Goal: Information Seeking & Learning: Learn about a topic

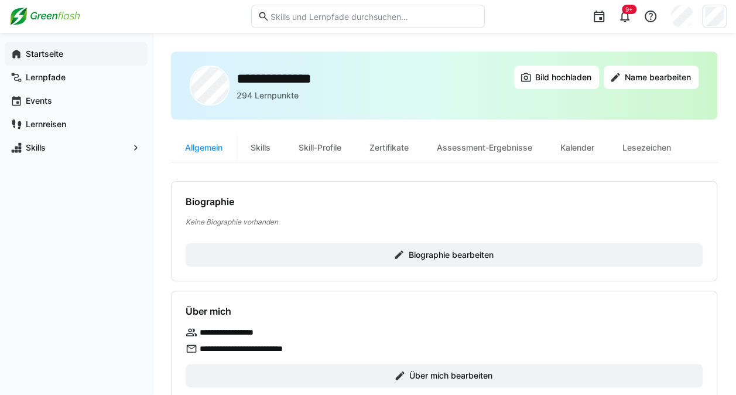
click at [0, 0] on app-navigation-label "Startseite" at bounding box center [0, 0] width 0 height 0
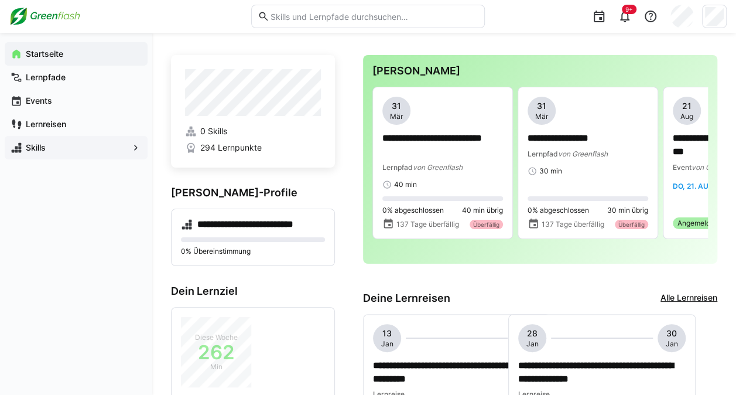
click at [50, 147] on span "Skills" at bounding box center [76, 148] width 104 height 12
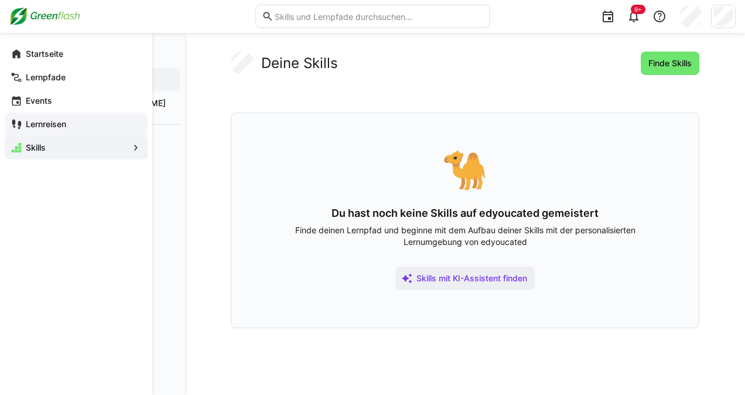
click at [0, 0] on app-navigation-label "Lernreisen" at bounding box center [0, 0] width 0 height 0
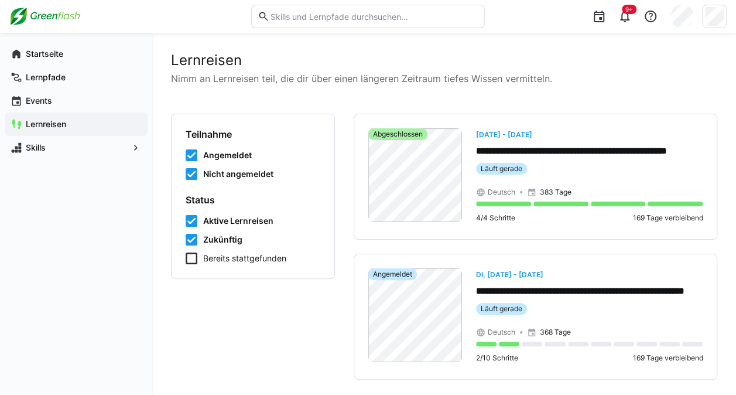
scroll to position [22, 0]
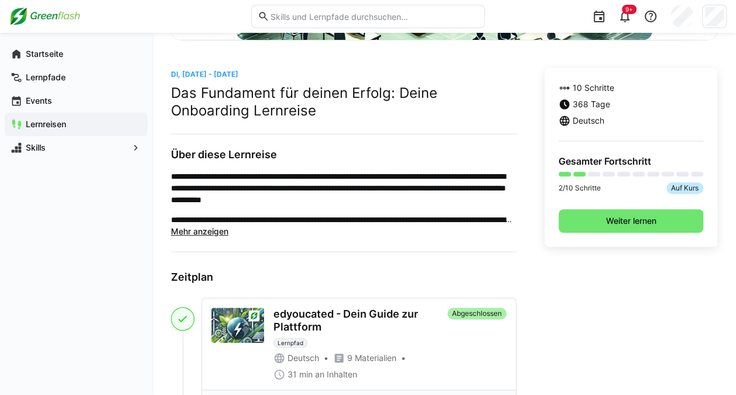
scroll to position [282, 0]
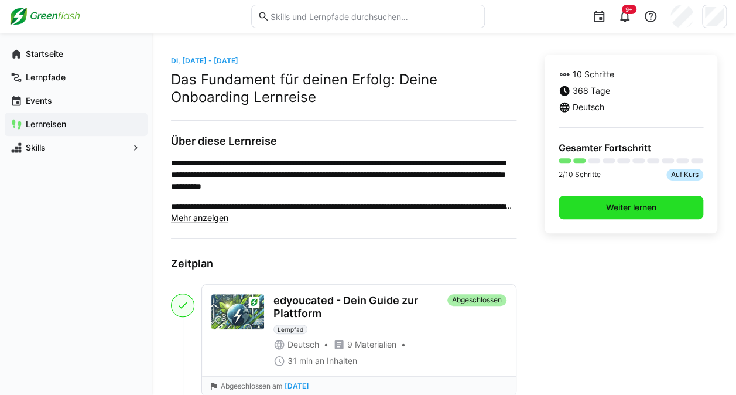
click at [617, 204] on span "Weiter lernen" at bounding box center [631, 207] width 54 height 12
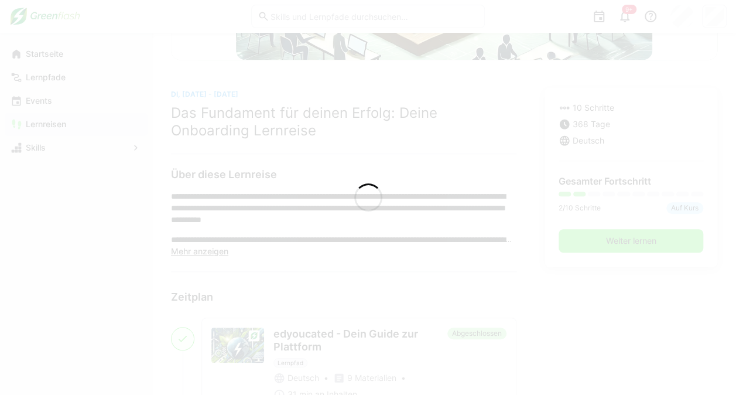
scroll to position [314, 0]
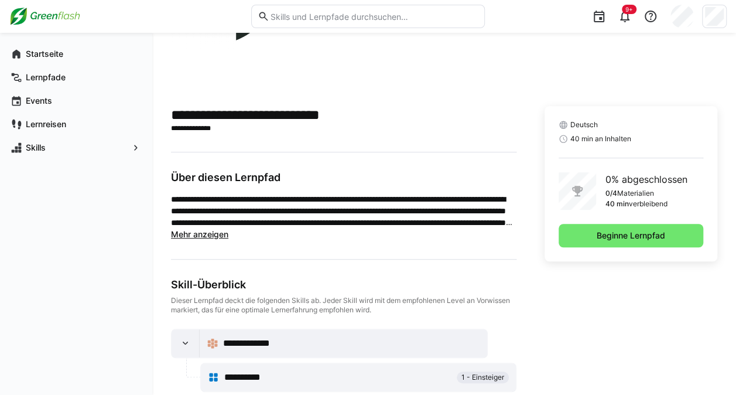
scroll to position [255, 0]
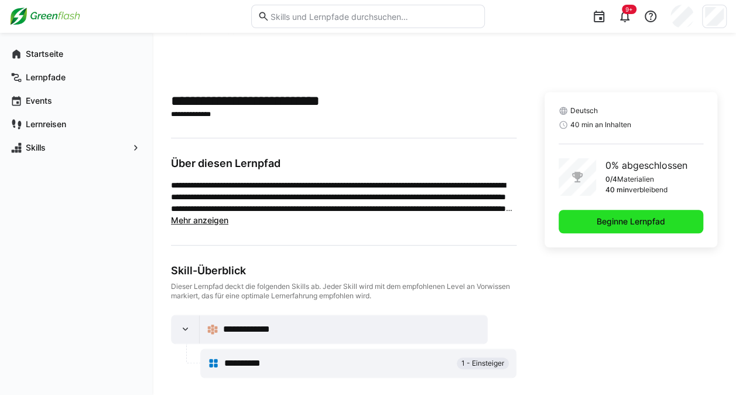
click at [600, 222] on span "Beginne Lernpfad" at bounding box center [631, 221] width 72 height 12
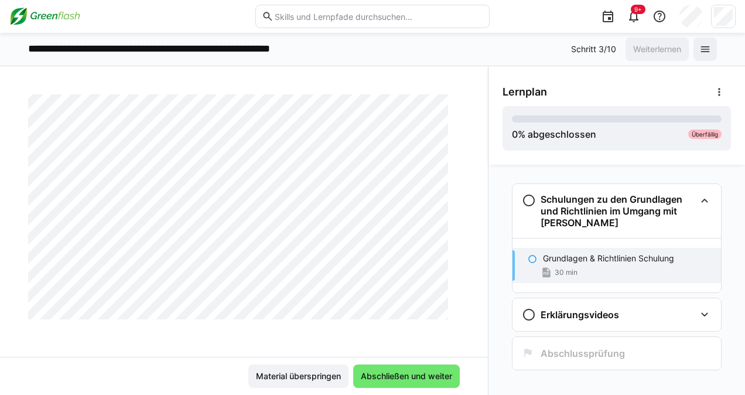
scroll to position [6086, 0]
click at [406, 372] on span "Abschließen und weiter" at bounding box center [406, 376] width 95 height 12
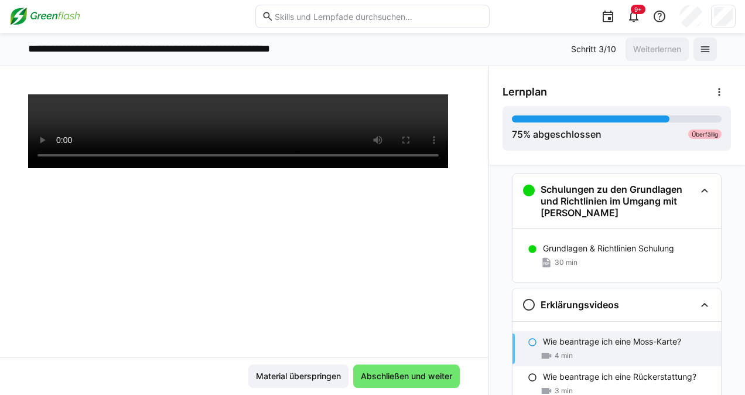
scroll to position [232, 0]
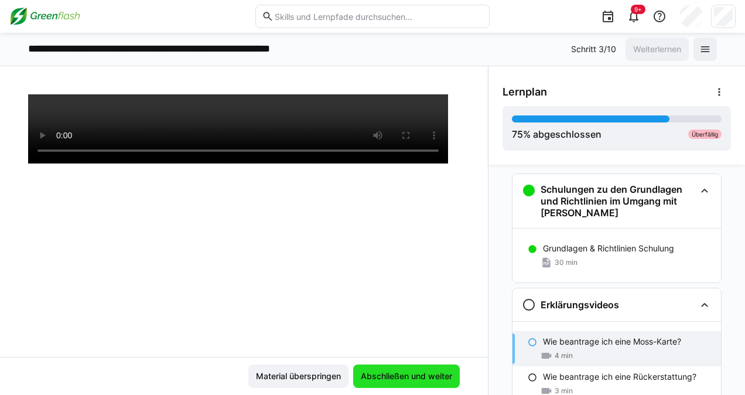
click at [390, 378] on span "Abschließen und weiter" at bounding box center [406, 376] width 95 height 12
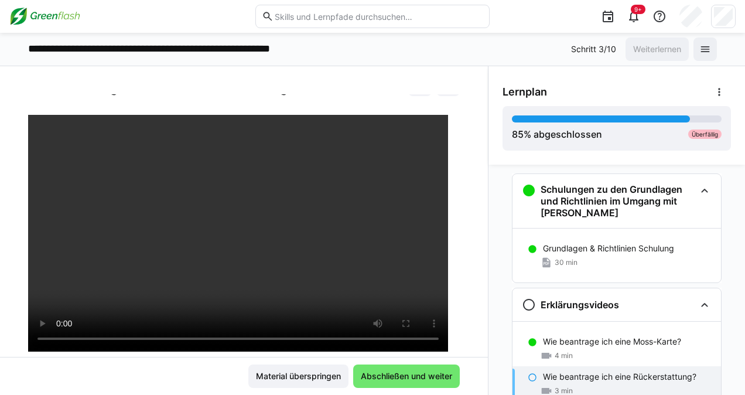
scroll to position [40, 0]
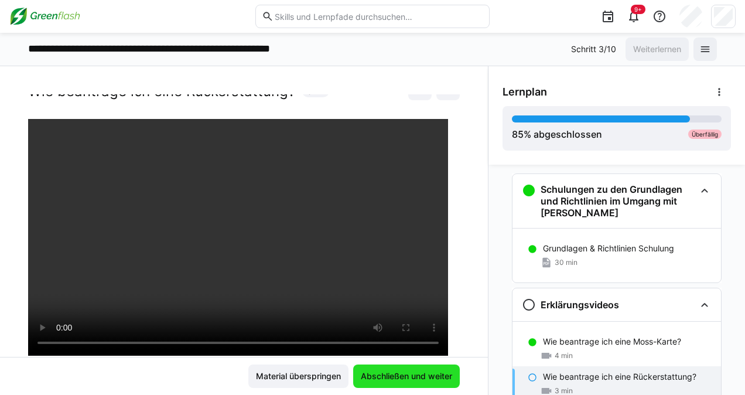
click at [389, 376] on span "Abschließen und weiter" at bounding box center [406, 376] width 95 height 12
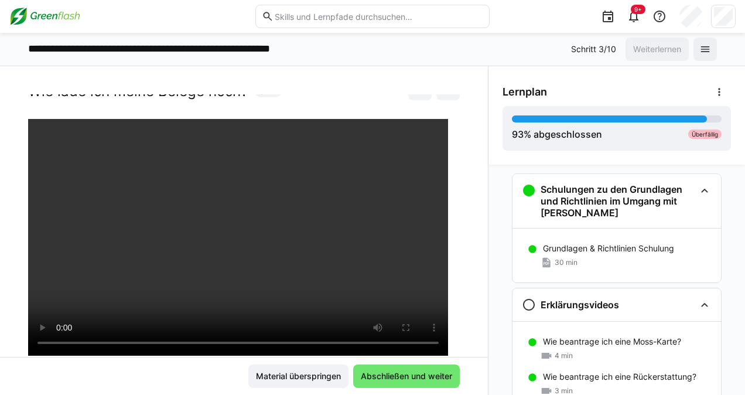
click at [364, 390] on div "Material überspringen Abschließen und weiter" at bounding box center [244, 376] width 488 height 38
click at [368, 382] on span "Abschließen und weiter" at bounding box center [406, 375] width 107 height 23
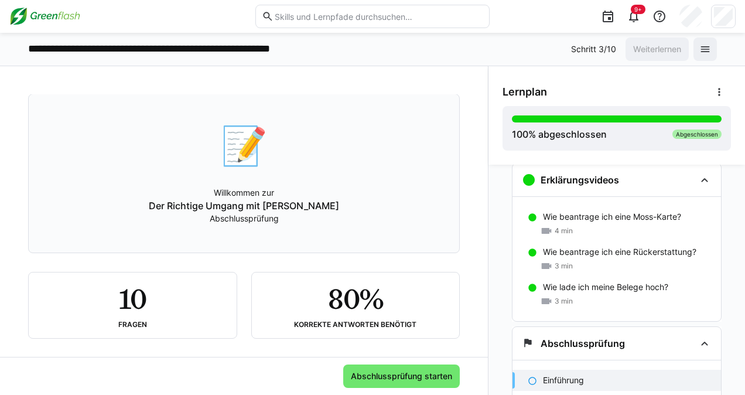
scroll to position [71, 0]
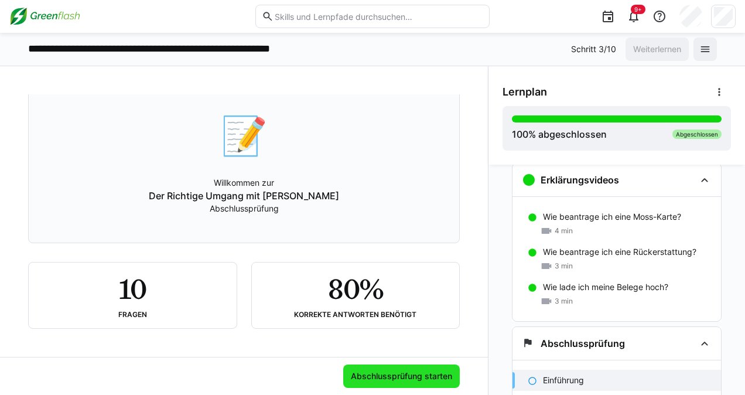
click at [374, 376] on span "Abschlussprüfung starten" at bounding box center [401, 376] width 105 height 12
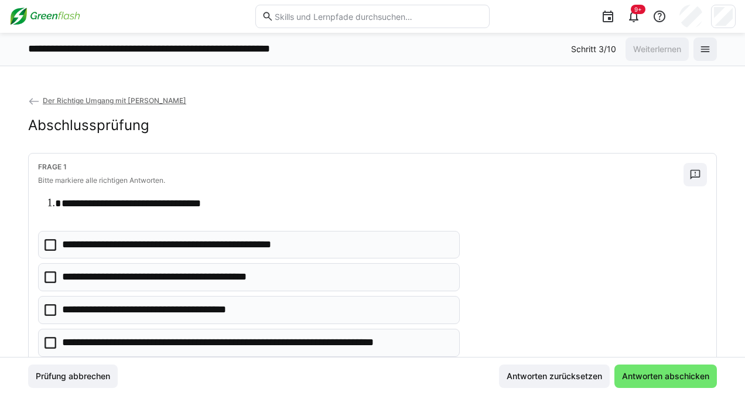
click at [49, 304] on icon at bounding box center [50, 310] width 12 height 12
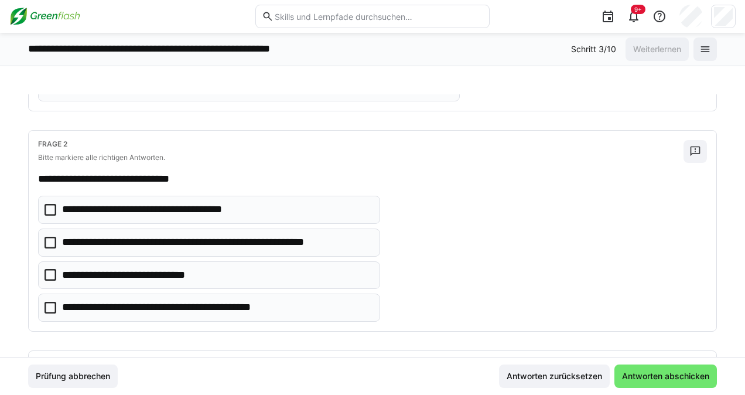
scroll to position [258, 0]
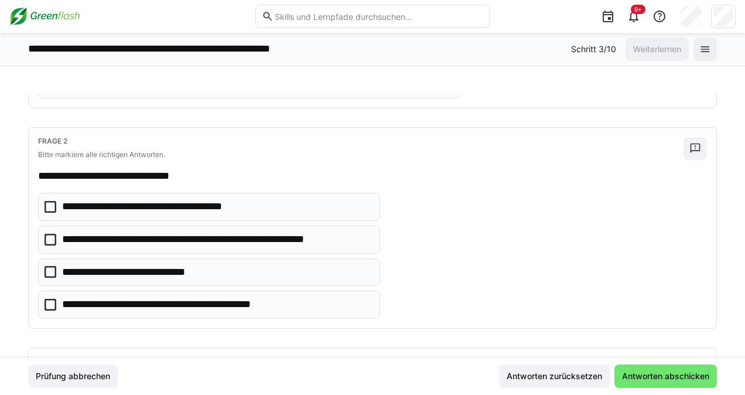
click at [52, 235] on icon at bounding box center [50, 240] width 12 height 12
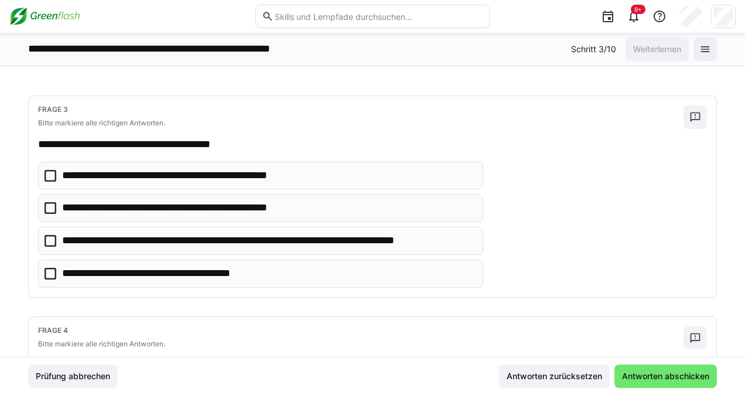
scroll to position [500, 0]
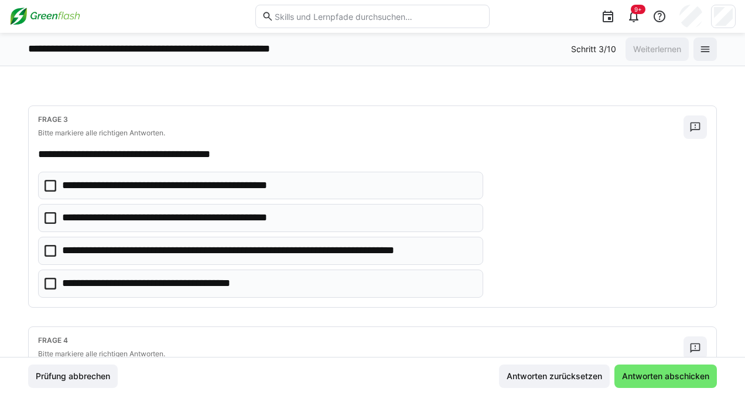
click at [51, 245] on icon at bounding box center [50, 251] width 12 height 12
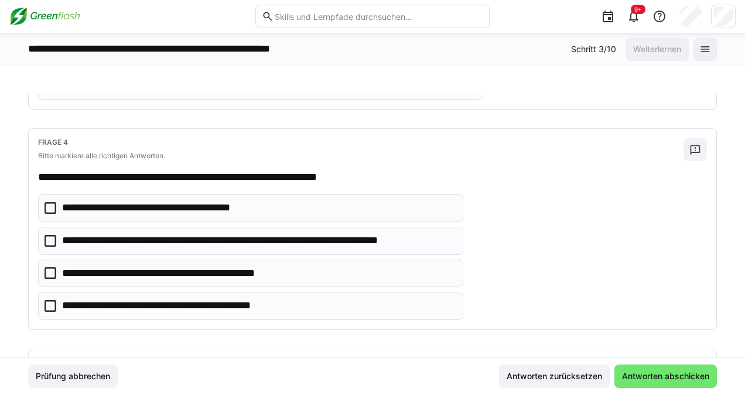
scroll to position [705, 0]
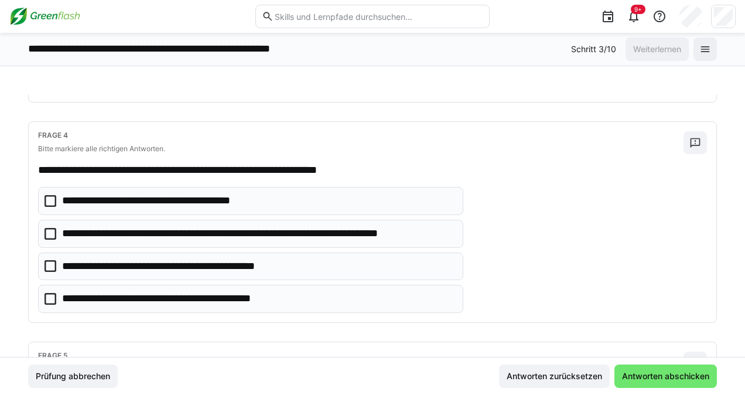
click at [54, 228] on icon at bounding box center [50, 234] width 12 height 12
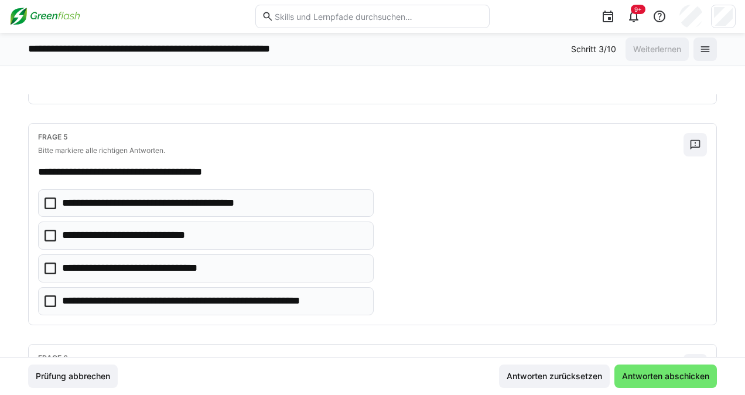
scroll to position [930, 0]
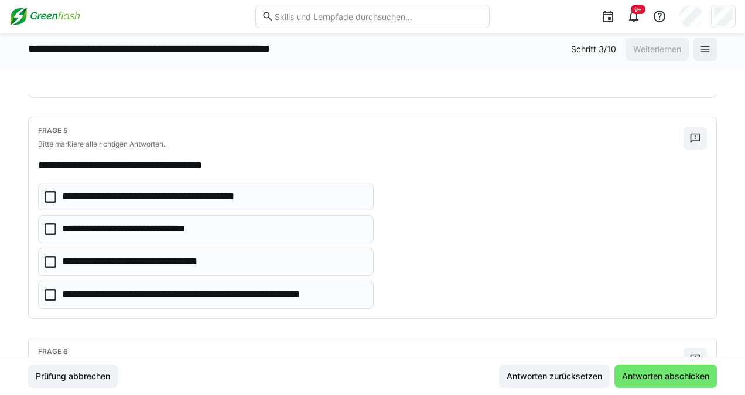
click at [55, 289] on icon at bounding box center [50, 295] width 12 height 12
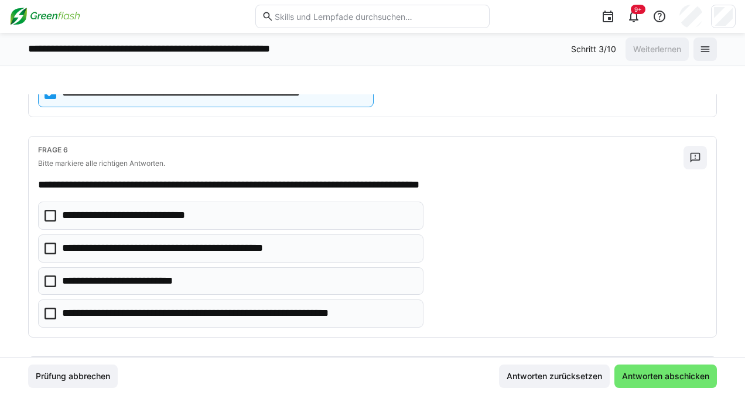
scroll to position [1145, 0]
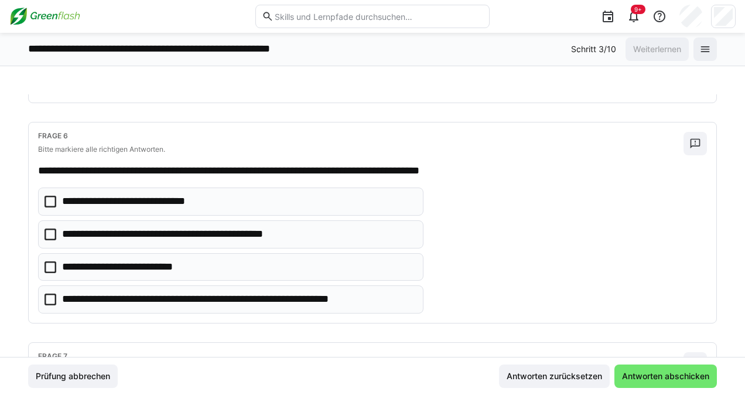
click at [48, 187] on eds-checkbox "**********" at bounding box center [230, 201] width 385 height 28
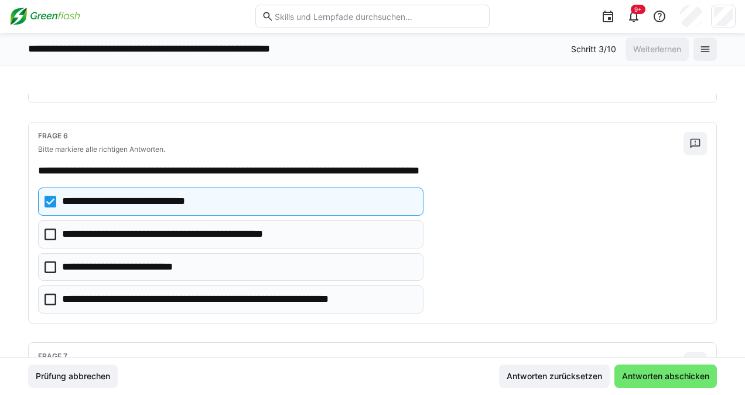
click at [49, 285] on eds-checkbox "**********" at bounding box center [230, 299] width 385 height 28
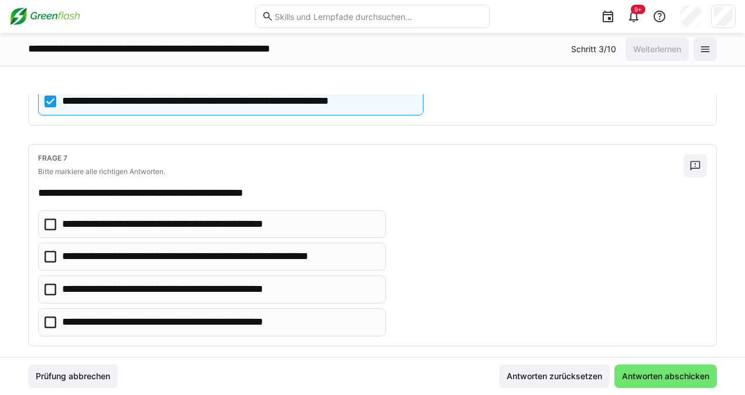
scroll to position [1370, 0]
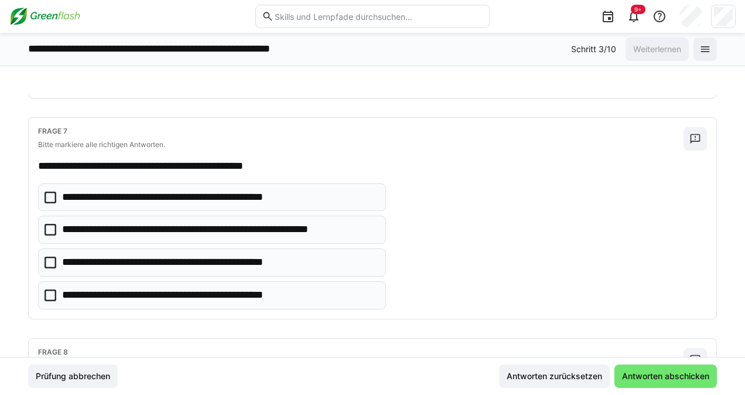
click at [54, 191] on icon at bounding box center [50, 197] width 12 height 12
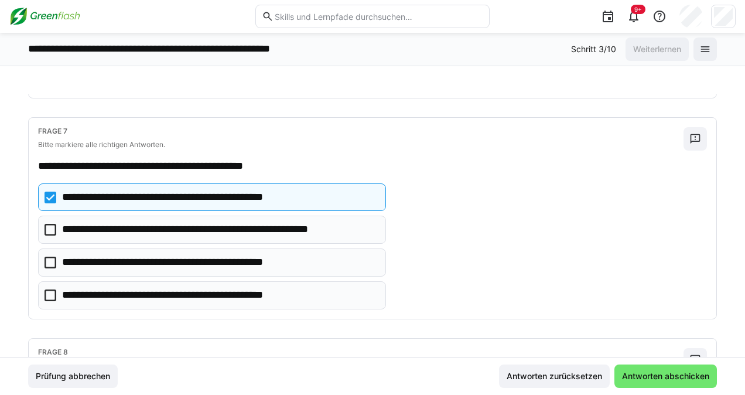
click at [60, 215] on eds-checkbox "**********" at bounding box center [212, 229] width 348 height 28
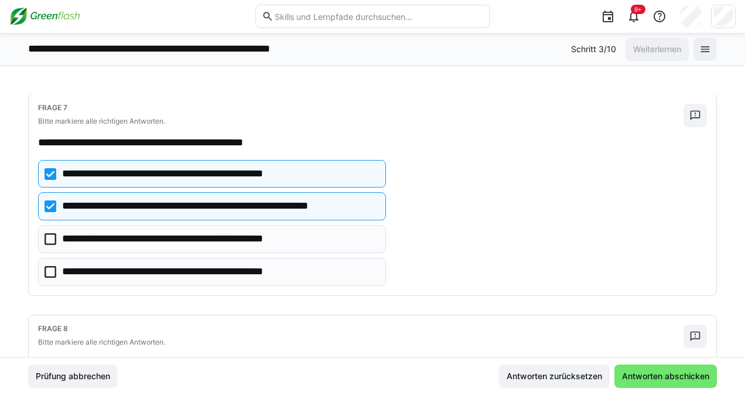
scroll to position [1397, 0]
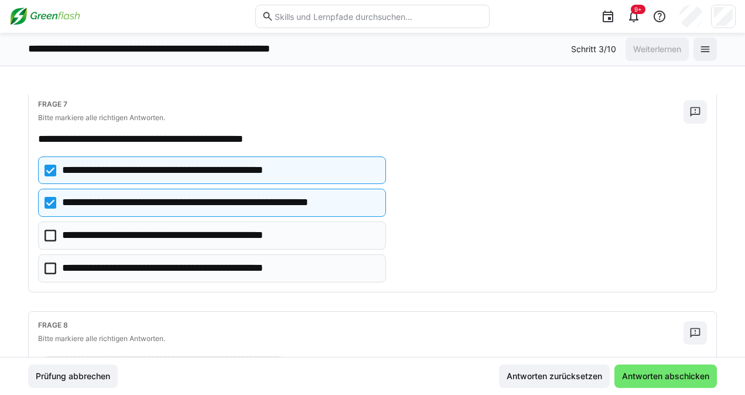
click at [49, 197] on icon at bounding box center [50, 203] width 12 height 12
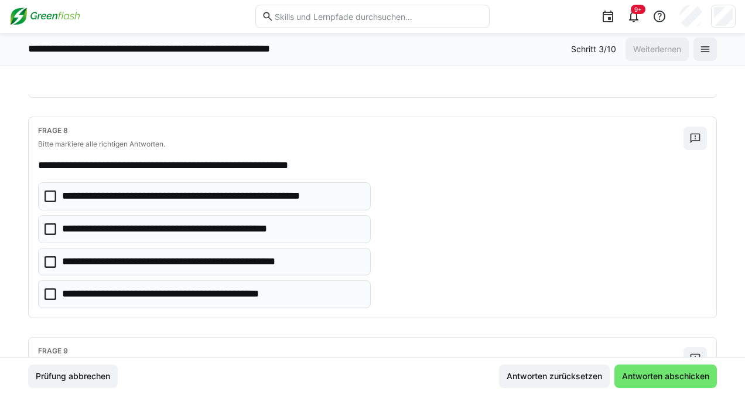
scroll to position [1611, 0]
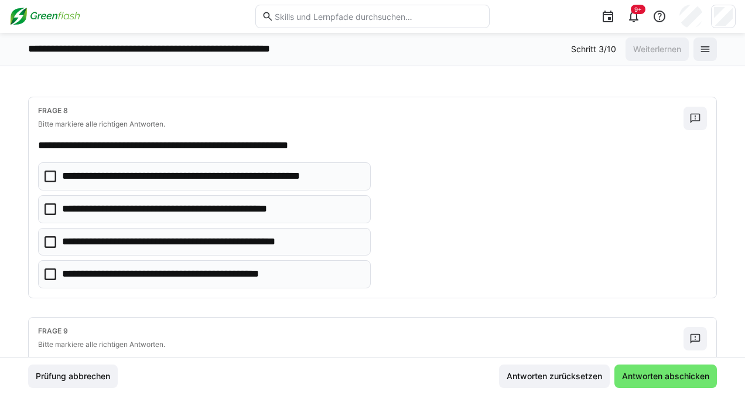
click at [53, 170] on icon at bounding box center [50, 176] width 12 height 12
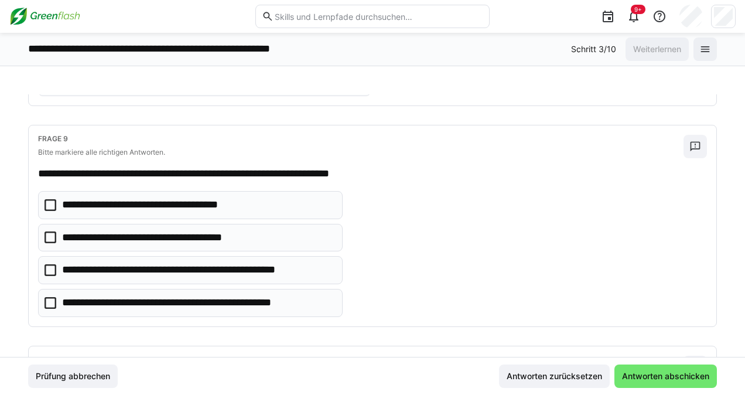
scroll to position [1816, 0]
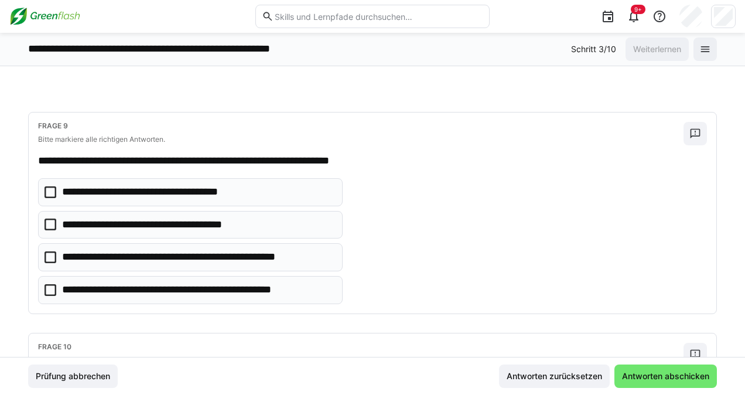
click at [48, 251] on icon at bounding box center [50, 257] width 12 height 12
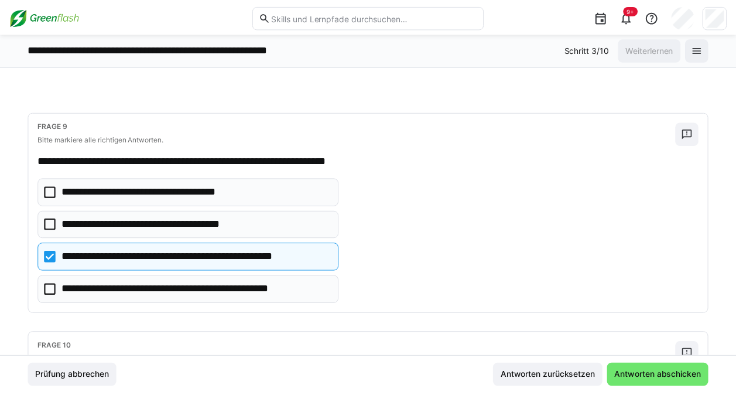
scroll to position [2001, 0]
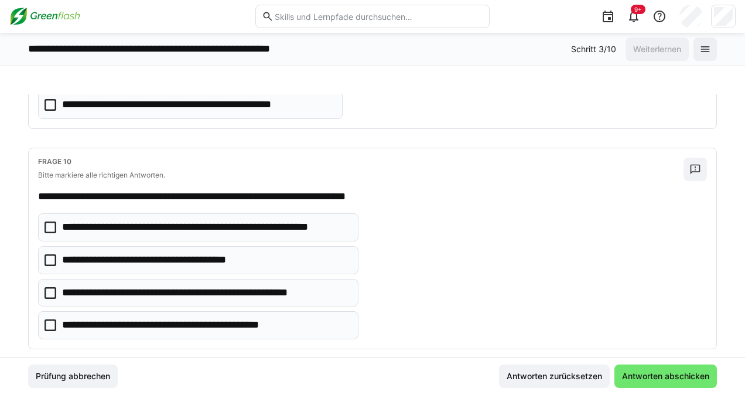
click at [50, 319] on icon at bounding box center [50, 325] width 12 height 12
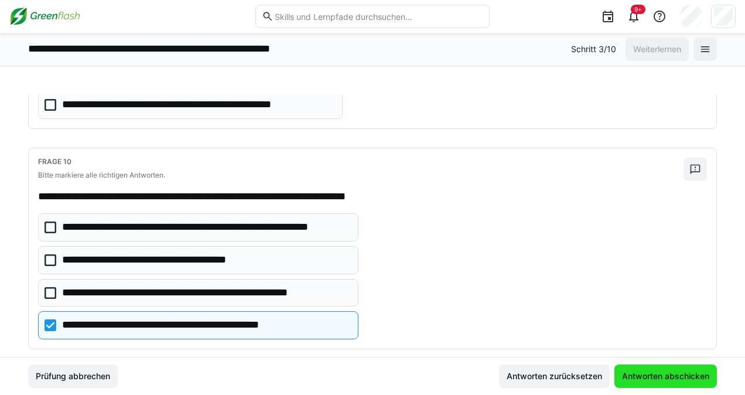
click at [686, 375] on span "Antworten abschicken" at bounding box center [665, 376] width 91 height 12
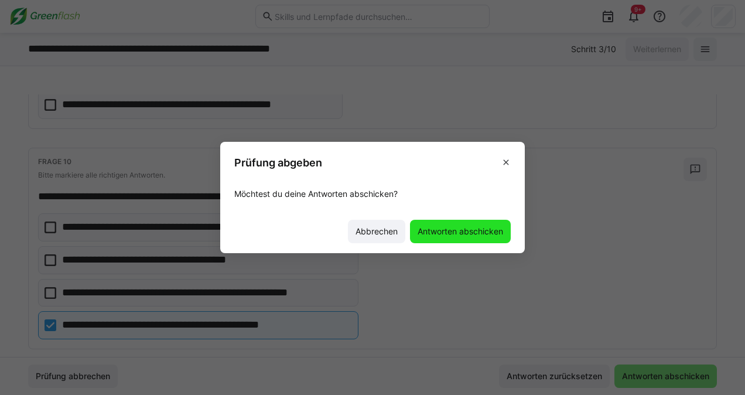
click at [440, 234] on span "Antworten abschicken" at bounding box center [460, 231] width 89 height 12
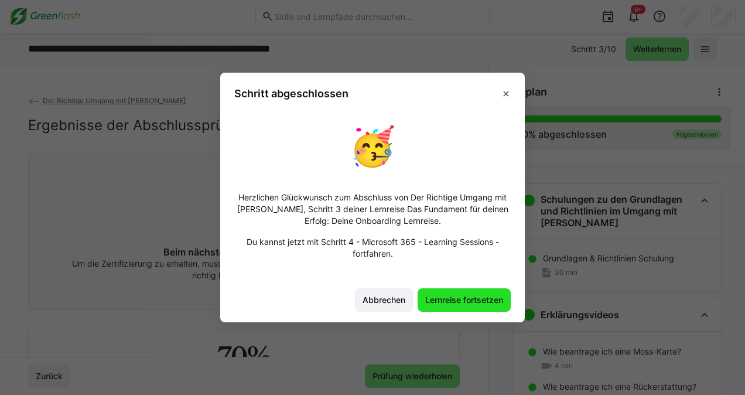
click at [445, 300] on span "Lernreise fortsetzen" at bounding box center [463, 300] width 81 height 12
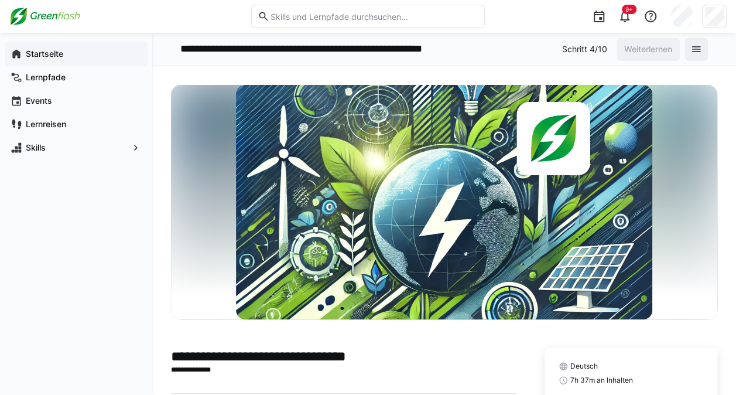
click at [0, 0] on app-navigation-label "Startseite" at bounding box center [0, 0] width 0 height 0
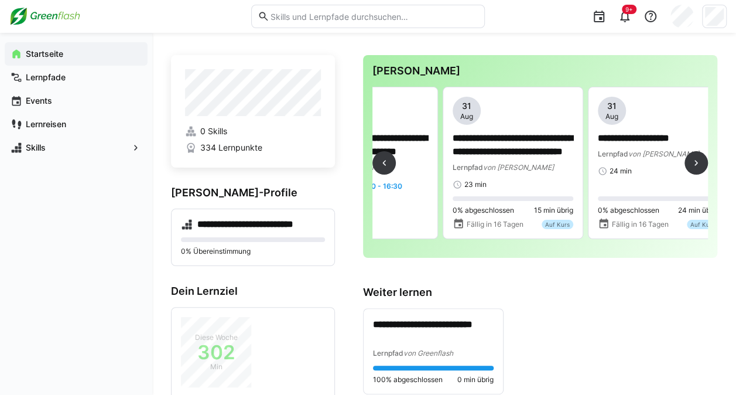
scroll to position [0, 513]
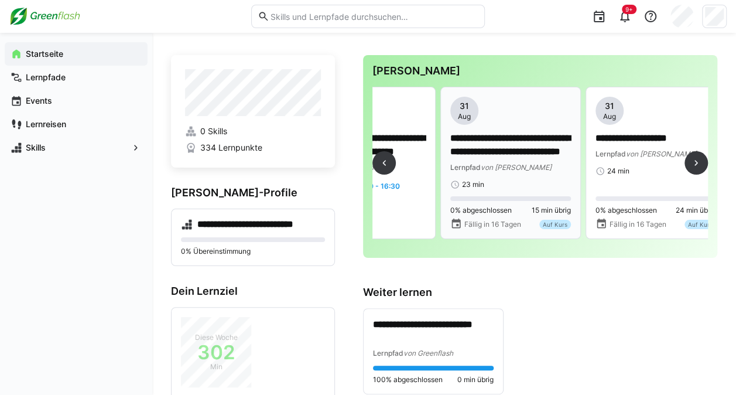
click at [477, 135] on p "**********" at bounding box center [510, 145] width 121 height 27
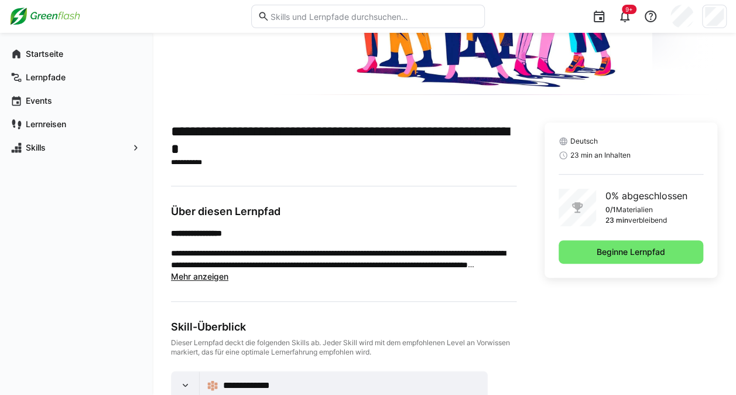
scroll to position [192, 0]
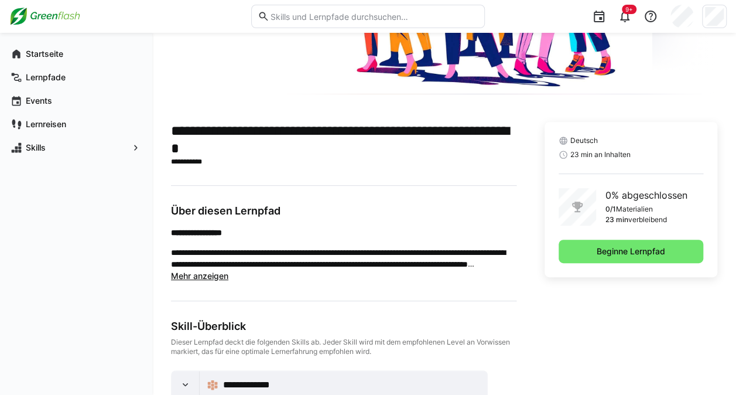
click at [187, 273] on span "Mehr anzeigen" at bounding box center [199, 275] width 57 height 10
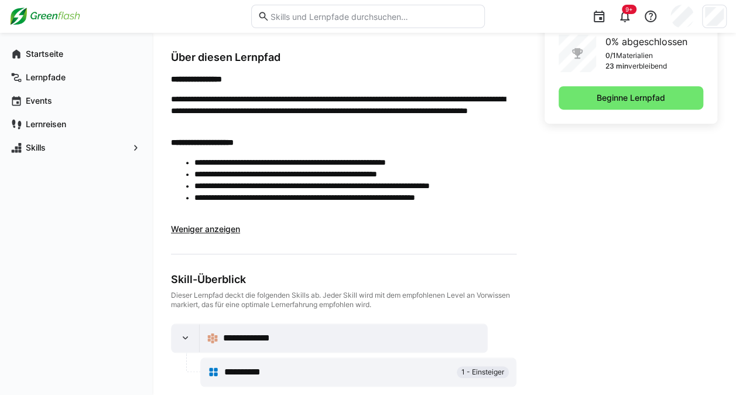
scroll to position [355, 0]
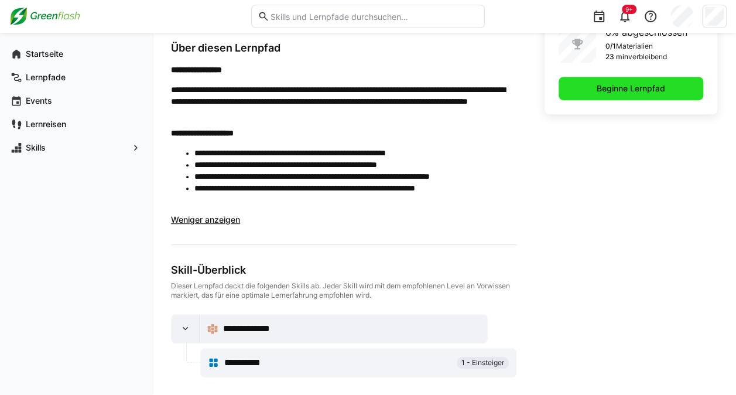
click at [632, 89] on span "Beginne Lernpfad" at bounding box center [631, 89] width 72 height 12
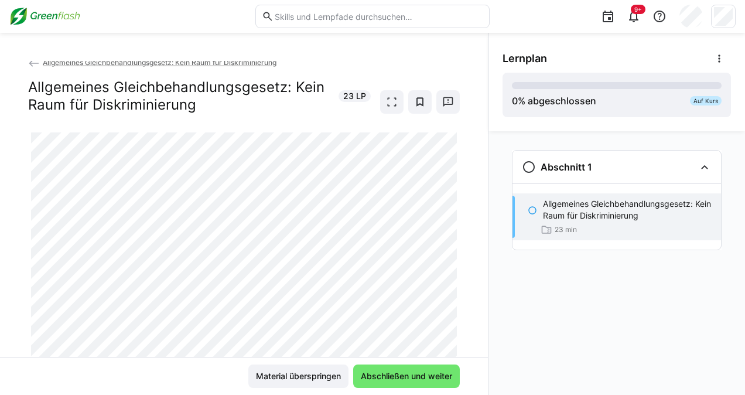
scroll to position [54, 0]
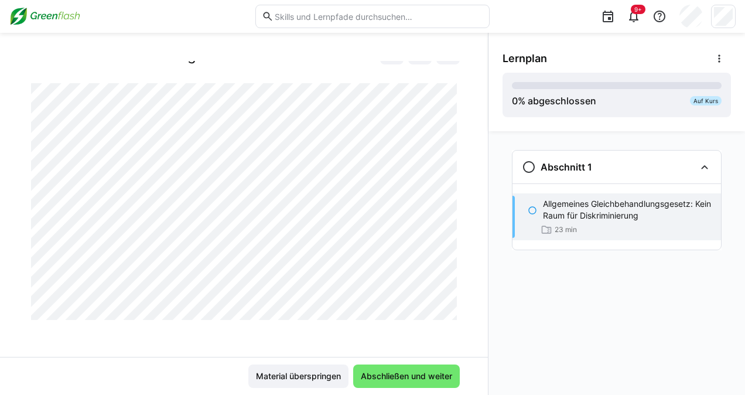
click at [449, 313] on div at bounding box center [460, 306] width 28 height 25
click at [448, 311] on div at bounding box center [460, 306] width 28 height 25
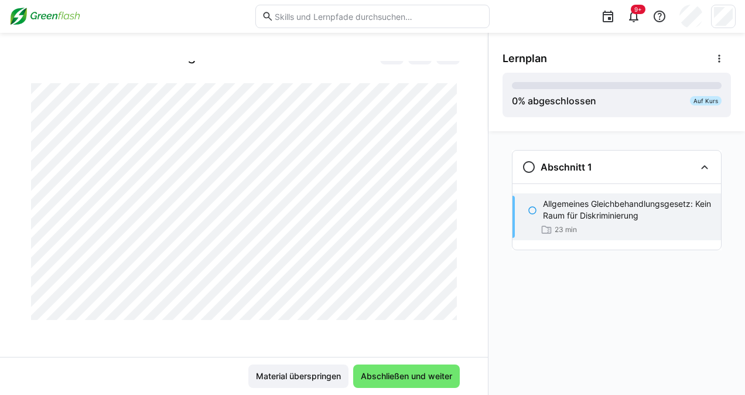
click at [448, 297] on div at bounding box center [460, 306] width 28 height 25
click at [419, 376] on span "Abschließen und weiter" at bounding box center [406, 376] width 95 height 12
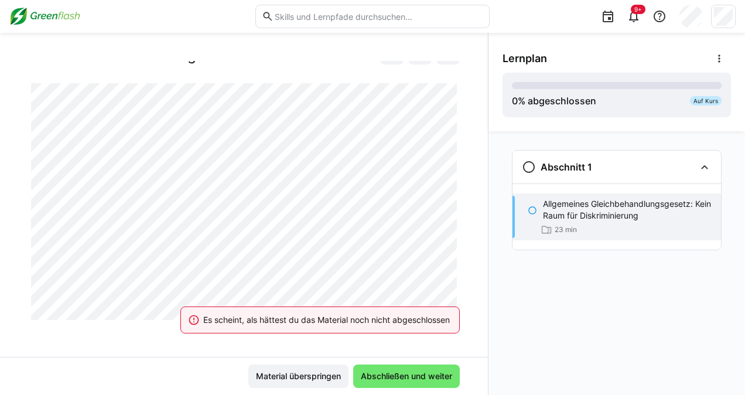
click at [460, 285] on div "Allgemeines Gleichbehandlungsgesetz: Kein Raum für Diskriminierung Allgemeines …" at bounding box center [244, 209] width 488 height 296
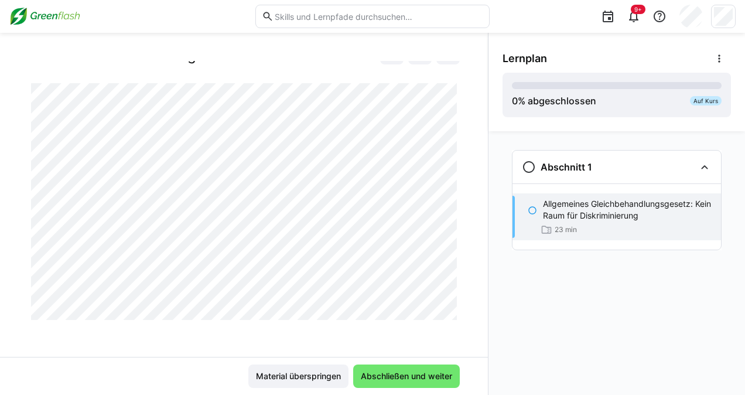
click at [448, 313] on div at bounding box center [460, 306] width 28 height 25
click at [450, 313] on div at bounding box center [460, 306] width 28 height 25
click at [447, 309] on div at bounding box center [460, 306] width 28 height 25
click at [448, 313] on div at bounding box center [460, 306] width 28 height 25
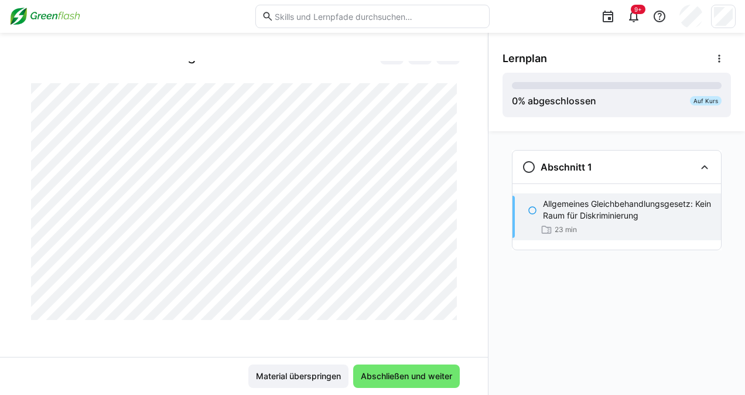
click at [448, 313] on div at bounding box center [460, 306] width 28 height 25
click at [450, 313] on div at bounding box center [460, 306] width 28 height 25
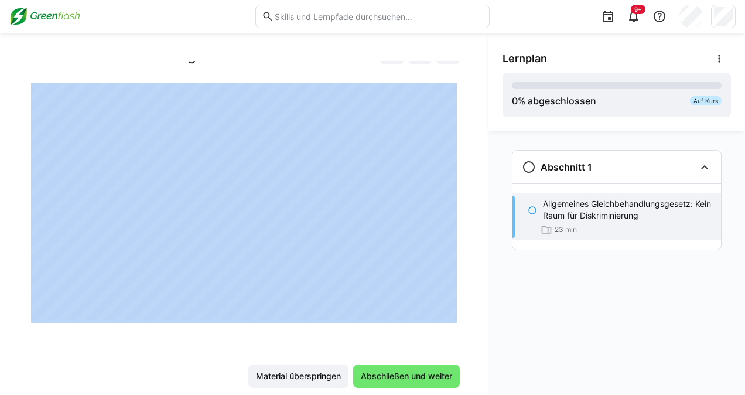
click at [450, 313] on div at bounding box center [460, 306] width 28 height 25
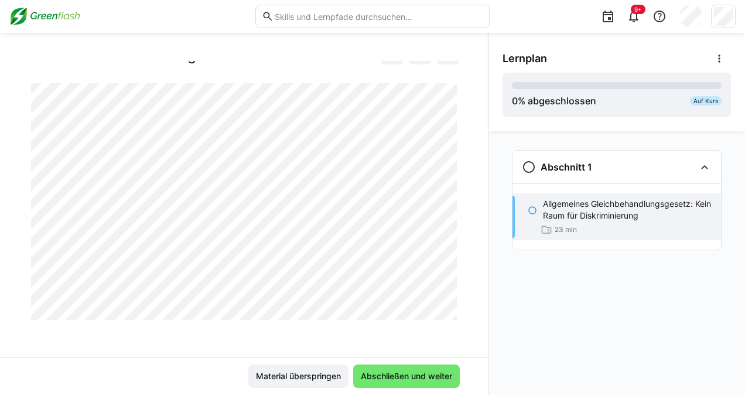
click at [450, 313] on div at bounding box center [460, 306] width 28 height 25
click at [450, 312] on div at bounding box center [460, 306] width 28 height 25
click at [453, 296] on div at bounding box center [460, 306] width 28 height 25
drag, startPoint x: 448, startPoint y: 296, endPoint x: 448, endPoint y: 307, distance: 10.5
click at [448, 307] on div at bounding box center [460, 306] width 28 height 25
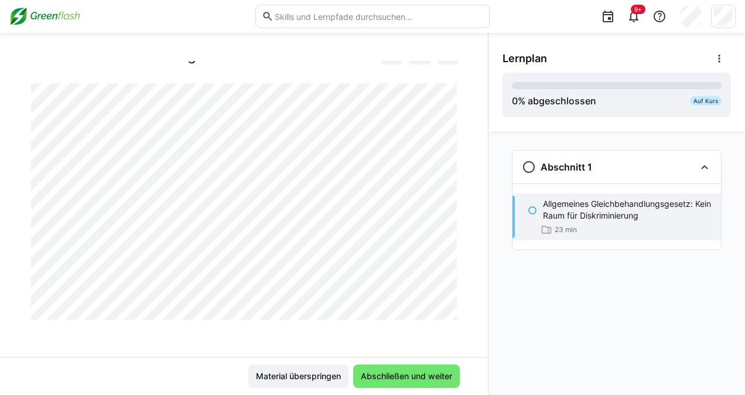
click at [448, 307] on div at bounding box center [460, 306] width 28 height 25
click at [449, 314] on div at bounding box center [460, 306] width 28 height 25
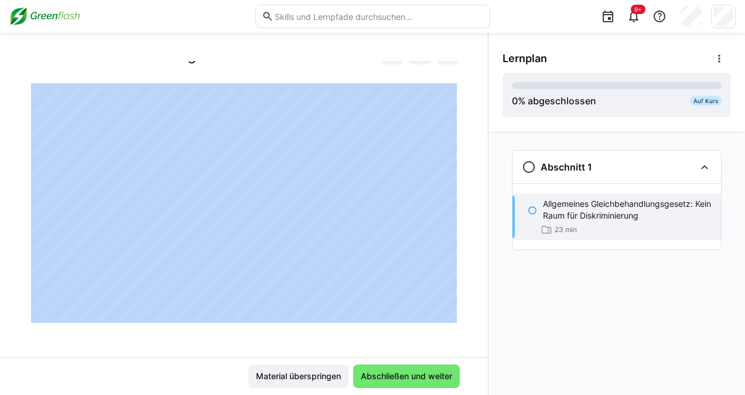
click at [449, 314] on div at bounding box center [460, 306] width 28 height 25
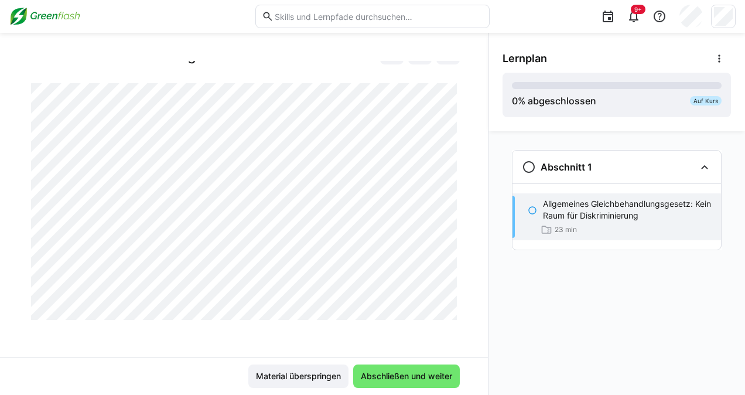
drag, startPoint x: 488, startPoint y: 311, endPoint x: 494, endPoint y: 341, distance: 29.7
click at [494, 341] on div "Abschnitt 1 Allgemeines Gleichbehandlungsgesetz: Kein Raum für Diskriminierung …" at bounding box center [616, 262] width 256 height 263
click at [447, 309] on div at bounding box center [460, 306] width 28 height 25
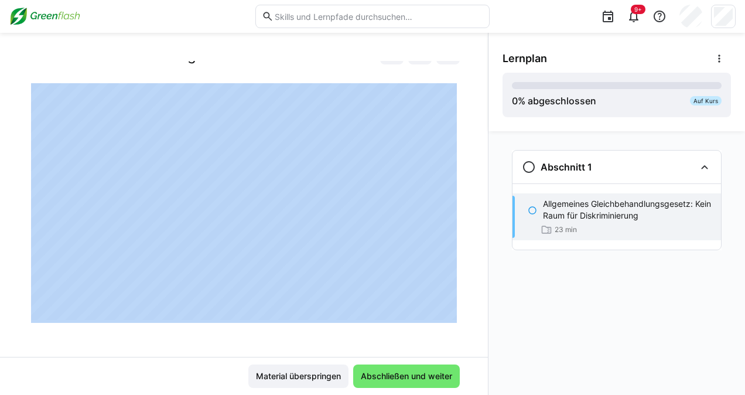
drag, startPoint x: 447, startPoint y: 299, endPoint x: 453, endPoint y: 323, distance: 25.3
click at [453, 323] on app-classroom-main-layout "Allgemeines Gleichbehandlungsgesetz: Kein Raum für Diskriminierung Allgemeines …" at bounding box center [244, 228] width 488 height 334
drag, startPoint x: 453, startPoint y: 323, endPoint x: 438, endPoint y: 331, distance: 17.3
click at [438, 331] on div "Allgemeines Gleichbehandlungsgesetz: Kein Raum für Diskriminierung Allgemeines …" at bounding box center [244, 209] width 488 height 296
click at [405, 323] on div "Allgemeines Gleichbehandlungsgesetz: Kein Raum für Diskriminierung Allgemeines …" at bounding box center [244, 209] width 488 height 296
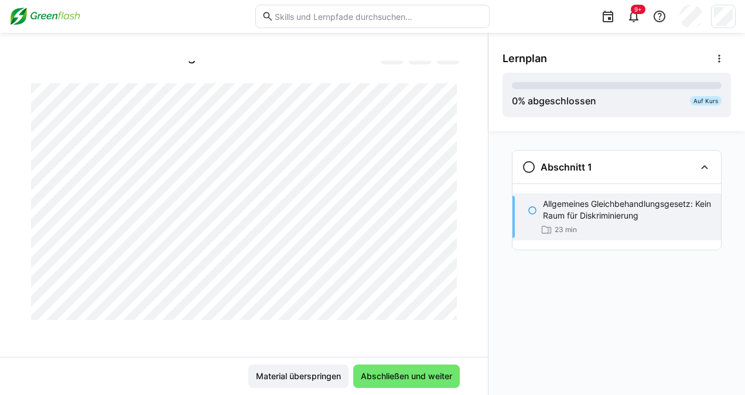
click at [450, 313] on div at bounding box center [460, 306] width 28 height 25
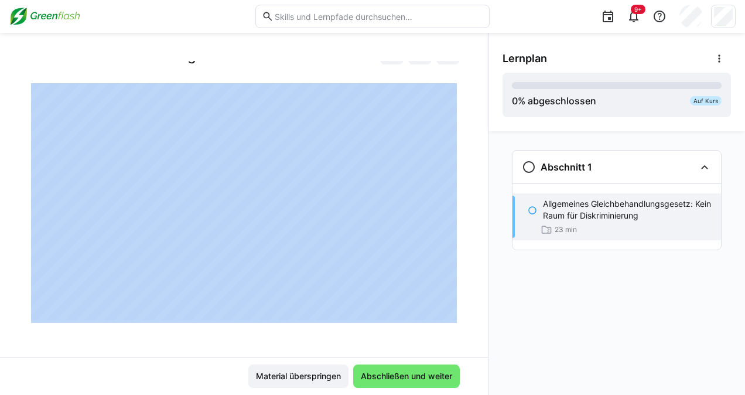
click at [450, 313] on div at bounding box center [460, 306] width 28 height 25
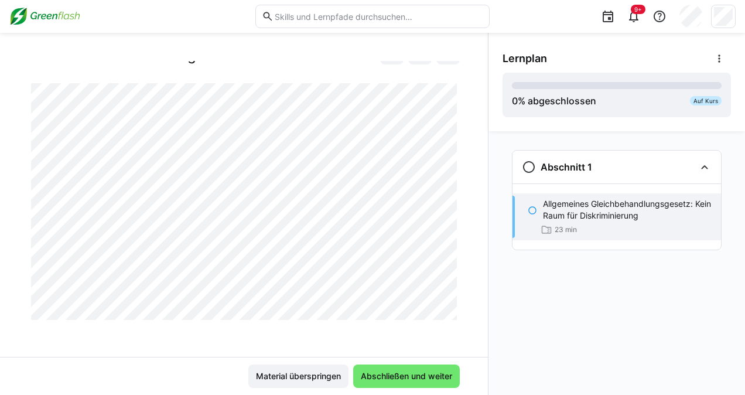
click at [450, 313] on div at bounding box center [460, 306] width 28 height 25
click at [411, 385] on span "Abschließen und weiter" at bounding box center [406, 375] width 107 height 23
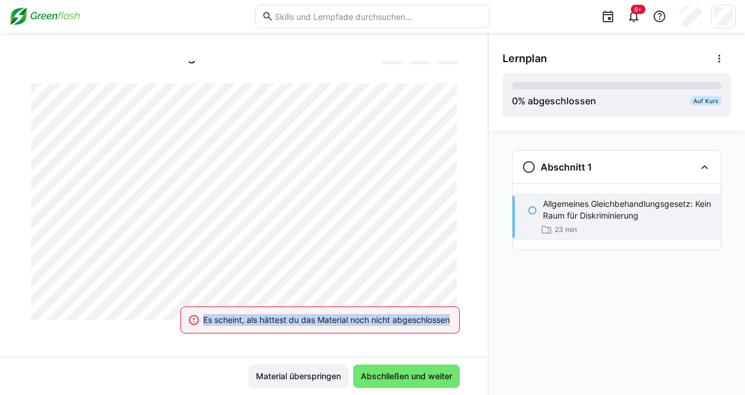
click at [383, 331] on eds-banner "Es scheint, als hättest du das Material noch nicht abgeschlossen" at bounding box center [319, 319] width 279 height 27
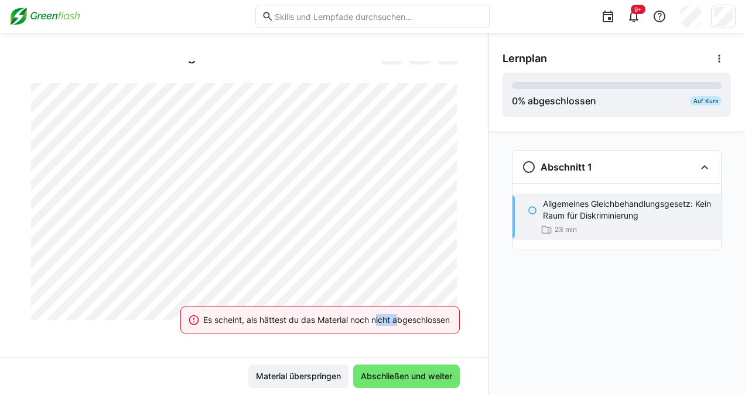
click at [383, 331] on eds-banner "Es scheint, als hättest du das Material noch nicht abgeschlossen" at bounding box center [319, 319] width 279 height 27
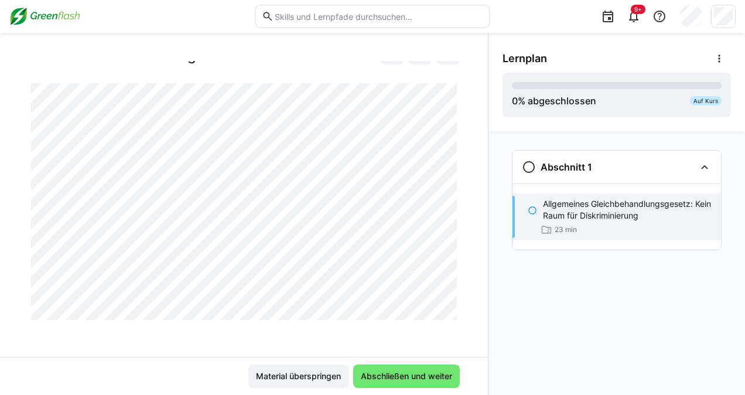
drag, startPoint x: 449, startPoint y: 301, endPoint x: 449, endPoint y: 314, distance: 12.9
click at [449, 314] on div at bounding box center [460, 306] width 28 height 25
click at [205, 320] on div at bounding box center [243, 201] width 431 height 237
drag, startPoint x: 481, startPoint y: 153, endPoint x: 482, endPoint y: 182, distance: 29.3
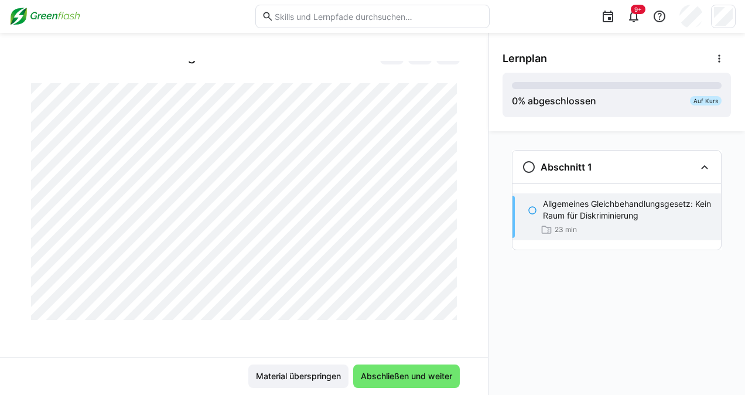
click at [482, 182] on div "Allgemeines Gleichbehandlungsgesetz: Kein Raum für Diskriminierung Allgemeines …" at bounding box center [244, 209] width 488 height 296
click at [449, 297] on div at bounding box center [460, 306] width 28 height 25
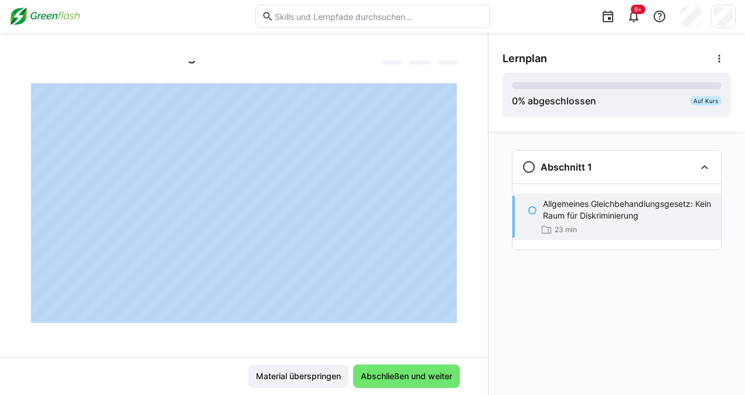
drag, startPoint x: 449, startPoint y: 297, endPoint x: 454, endPoint y: 246, distance: 51.8
click at [454, 246] on app-classroom-main-layout "Allgemeines Gleichbehandlungsgesetz: Kein Raum für Diskriminierung Allgemeines …" at bounding box center [244, 228] width 488 height 334
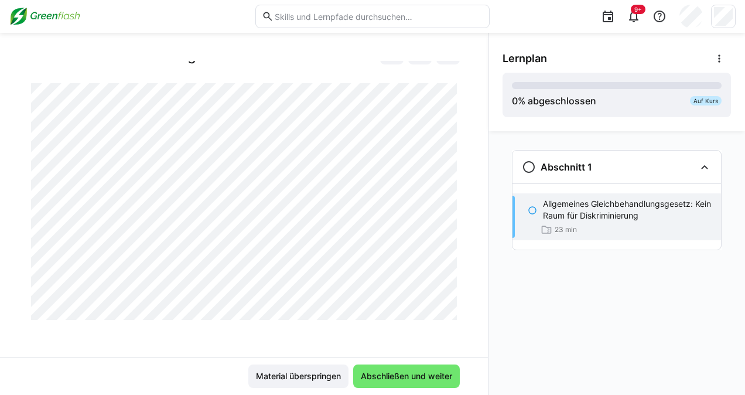
click at [450, 302] on div at bounding box center [460, 306] width 28 height 25
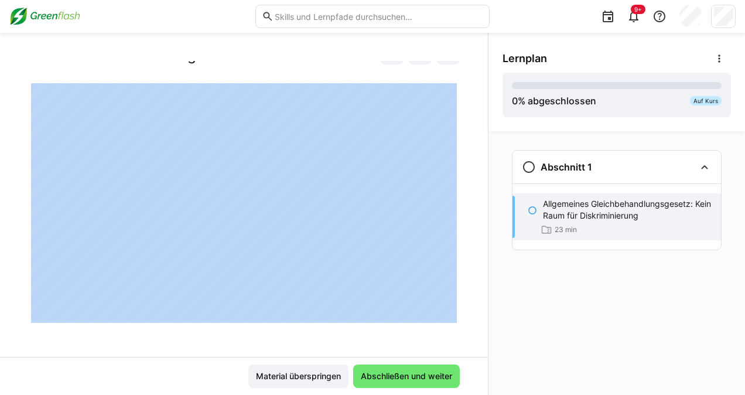
click at [450, 302] on div at bounding box center [460, 306] width 28 height 25
click at [448, 302] on div at bounding box center [460, 306] width 28 height 25
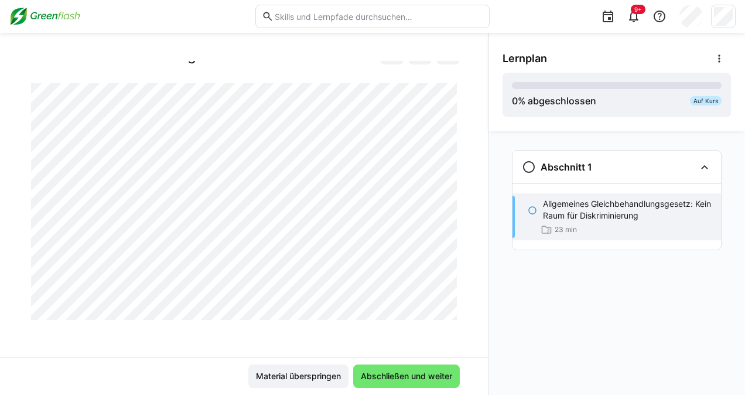
click at [448, 302] on div at bounding box center [460, 306] width 28 height 25
click at [451, 302] on div at bounding box center [460, 306] width 28 height 25
click at [448, 303] on div at bounding box center [460, 306] width 28 height 25
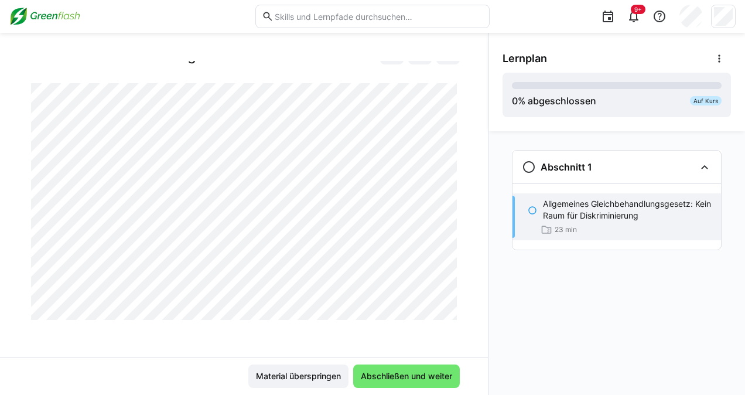
click at [448, 311] on div at bounding box center [460, 306] width 28 height 25
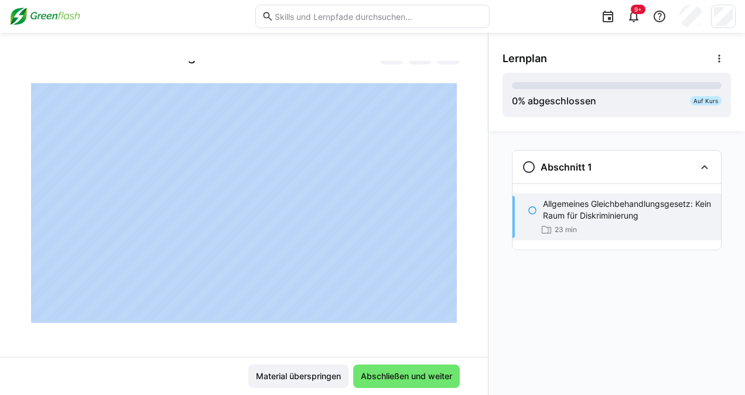
click at [448, 311] on div at bounding box center [460, 306] width 28 height 25
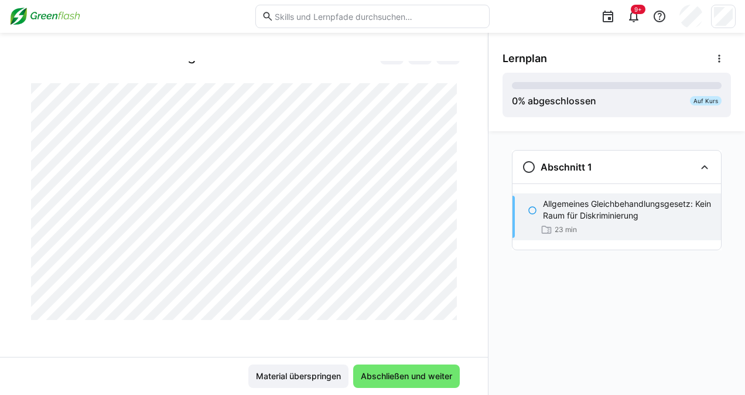
click at [448, 311] on div at bounding box center [460, 306] width 28 height 25
click at [337, 320] on div at bounding box center [243, 201] width 431 height 237
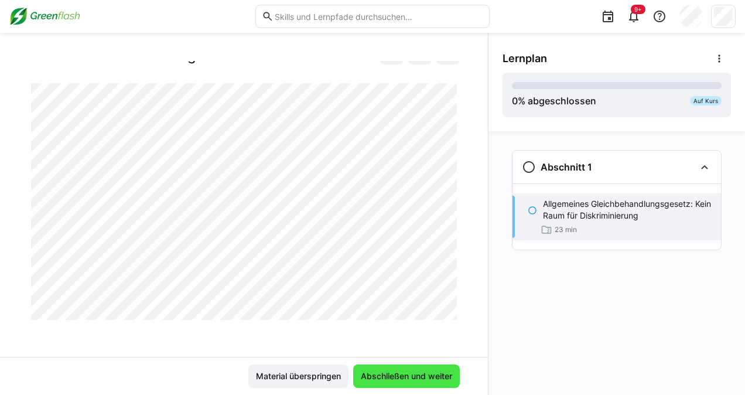
click at [400, 374] on span "Abschließen und weiter" at bounding box center [406, 376] width 95 height 12
click at [450, 302] on div at bounding box center [460, 306] width 28 height 25
click at [448, 311] on div at bounding box center [460, 306] width 28 height 25
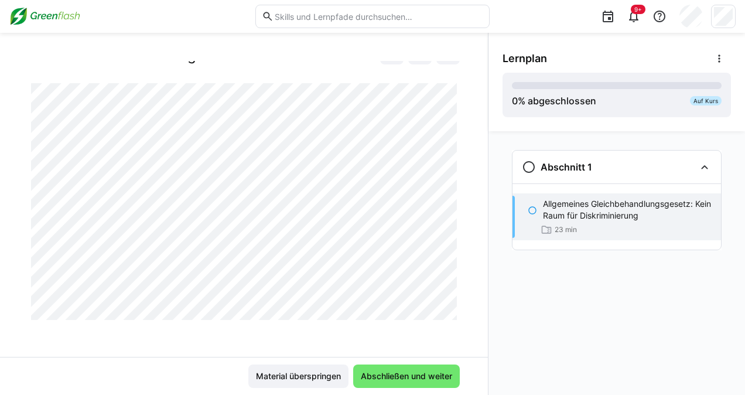
click at [448, 311] on div at bounding box center [460, 306] width 28 height 25
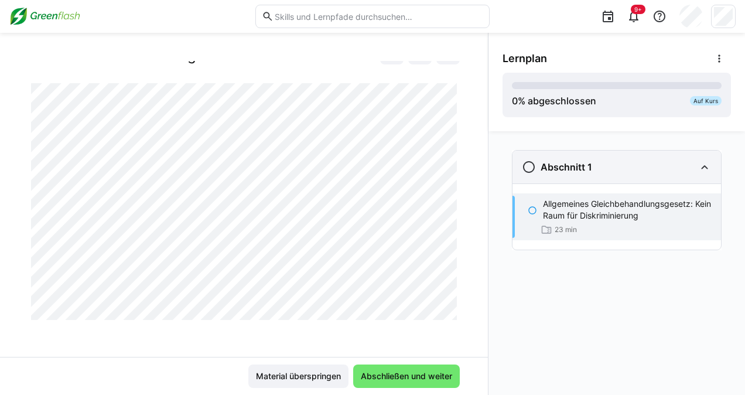
click at [702, 166] on eds-icon at bounding box center [704, 167] width 14 height 14
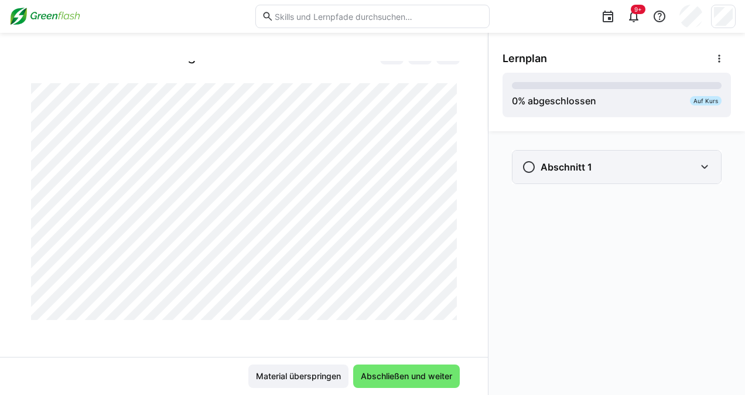
click at [702, 166] on eds-icon at bounding box center [704, 167] width 14 height 14
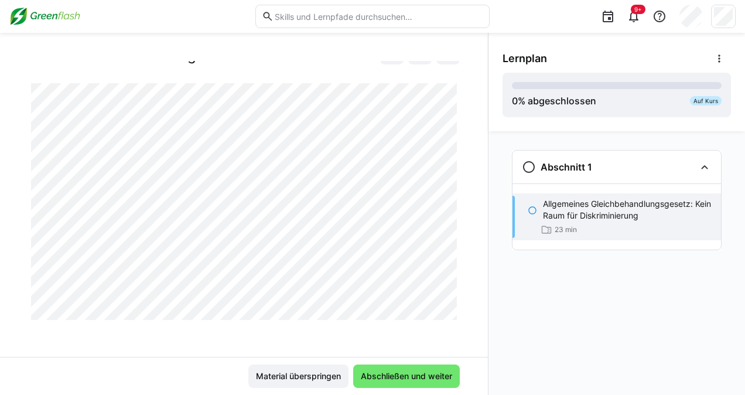
click at [578, 211] on p "Allgemeines Gleichbehandlungsgesetz: Kein Raum für Diskriminierung" at bounding box center [627, 209] width 169 height 23
click at [427, 376] on span "Abschließen und weiter" at bounding box center [406, 376] width 95 height 12
click at [450, 314] on div at bounding box center [460, 306] width 28 height 25
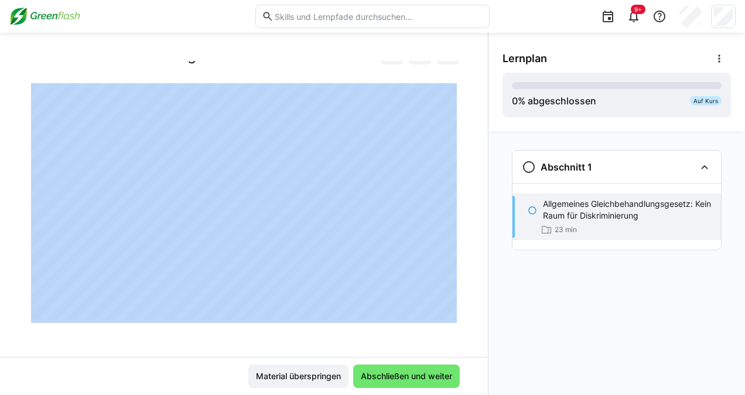
click at [450, 314] on div at bounding box center [460, 306] width 28 height 25
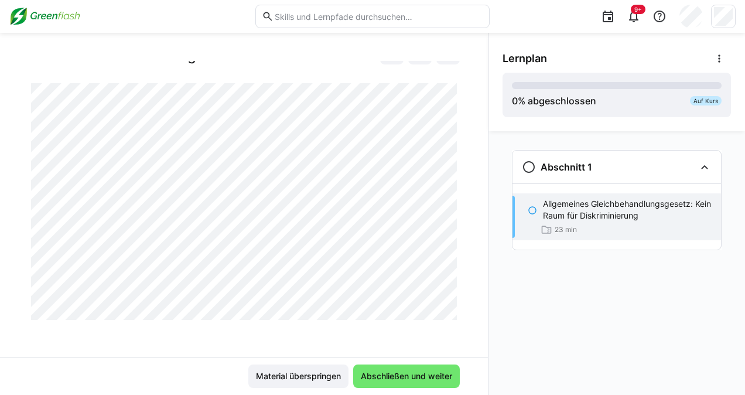
click at [447, 315] on div at bounding box center [460, 306] width 28 height 25
click at [447, 311] on div at bounding box center [460, 306] width 28 height 25
drag, startPoint x: 448, startPoint y: 300, endPoint x: 447, endPoint y: 309, distance: 9.0
click at [447, 309] on div at bounding box center [460, 306] width 28 height 25
drag, startPoint x: 447, startPoint y: 301, endPoint x: 448, endPoint y: 310, distance: 8.9
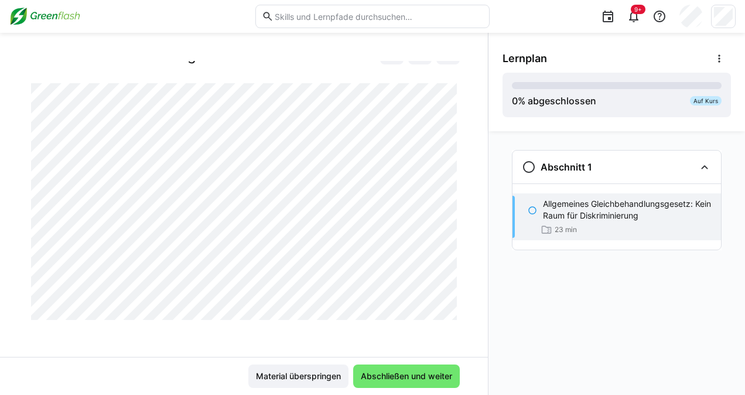
click at [448, 310] on div at bounding box center [460, 306] width 28 height 25
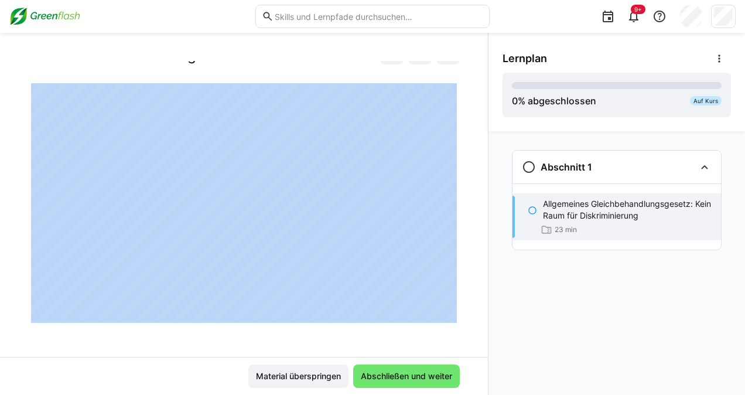
click at [448, 310] on div at bounding box center [460, 306] width 28 height 25
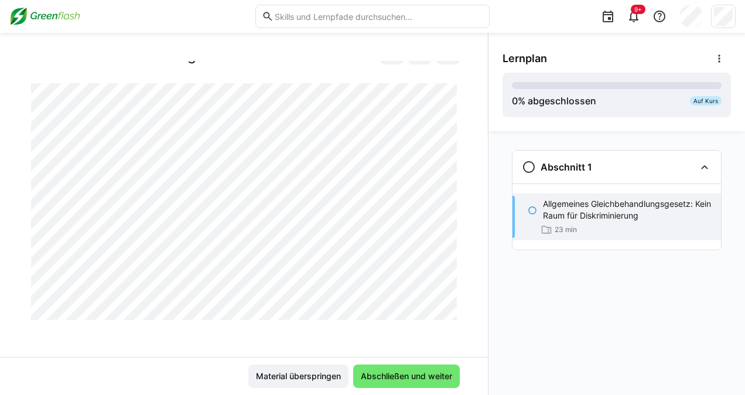
click at [450, 307] on div at bounding box center [460, 306] width 28 height 25
click at [172, 347] on div "Allgemeines Gleichbehandlungsgesetz: Kein Raum für Diskriminierung Allgemeines …" at bounding box center [244, 209] width 488 height 296
click at [183, 354] on div "Allgemeines Gleichbehandlungsgesetz: Kein Raum für Diskriminierung Allgemeines …" at bounding box center [244, 209] width 488 height 296
click at [325, 343] on div "Allgemeines Gleichbehandlungsgesetz: Kein Raum für Diskriminierung Allgemeines …" at bounding box center [244, 209] width 488 height 296
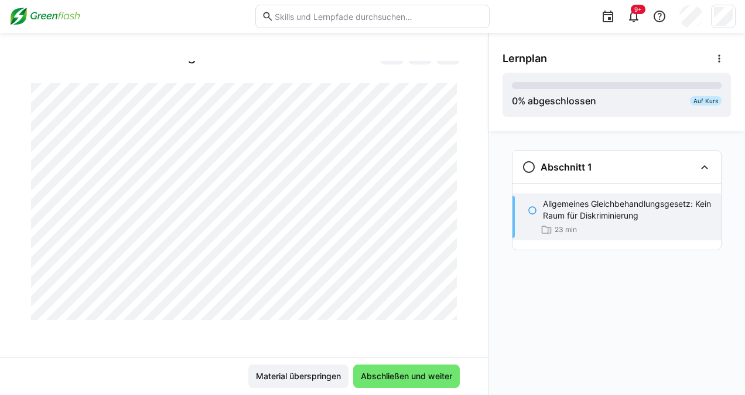
click at [446, 310] on div at bounding box center [460, 306] width 28 height 25
click at [450, 301] on div at bounding box center [460, 306] width 28 height 25
click at [720, 57] on eds-icon at bounding box center [719, 59] width 12 height 12
click at [694, 87] on div "Details ansehen" at bounding box center [690, 90] width 60 height 12
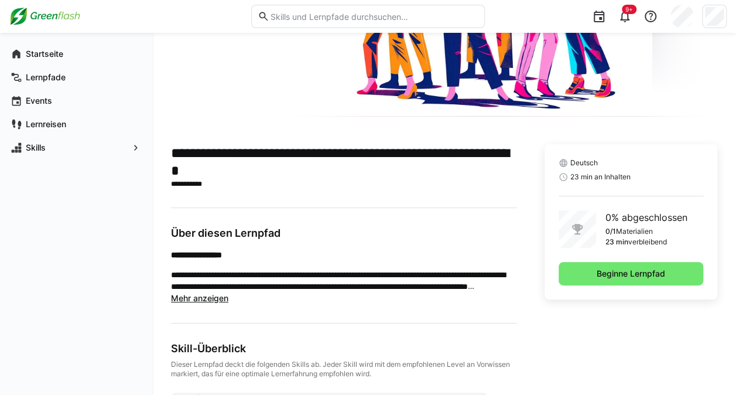
scroll to position [170, 0]
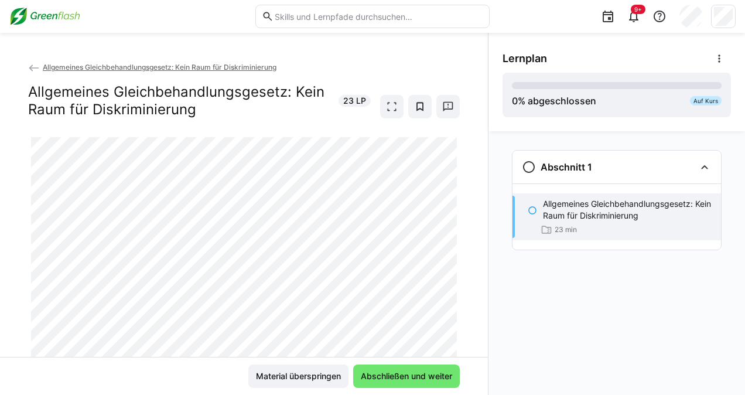
click at [556, 218] on p "Allgemeines Gleichbehandlungsgesetz: Kein Raum für Diskriminierung" at bounding box center [627, 209] width 169 height 23
click at [91, 63] on span "Allgemeines Gleichbehandlungsgesetz: Kein Raum für Diskriminierung" at bounding box center [160, 67] width 234 height 9
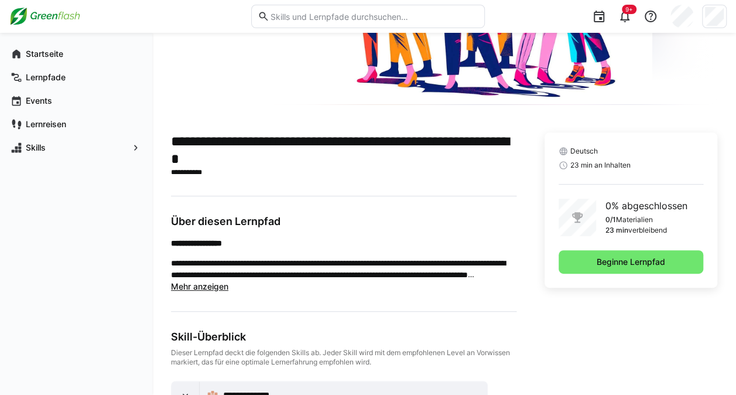
scroll to position [248, 0]
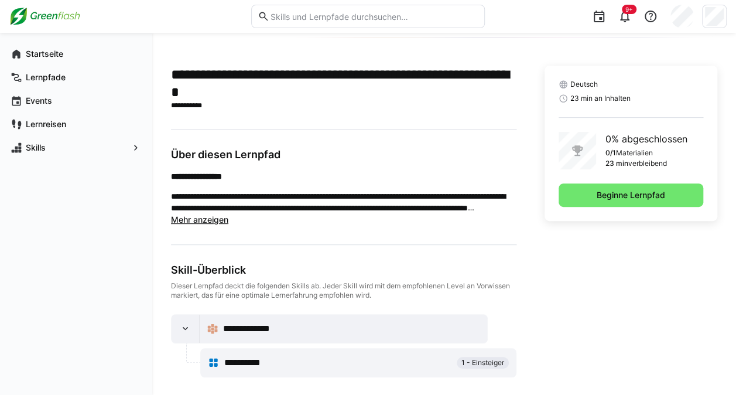
click at [211, 224] on app-truncated-text "**********" at bounding box center [343, 197] width 345 height 55
click at [205, 220] on span "Mehr anzeigen" at bounding box center [199, 219] width 57 height 10
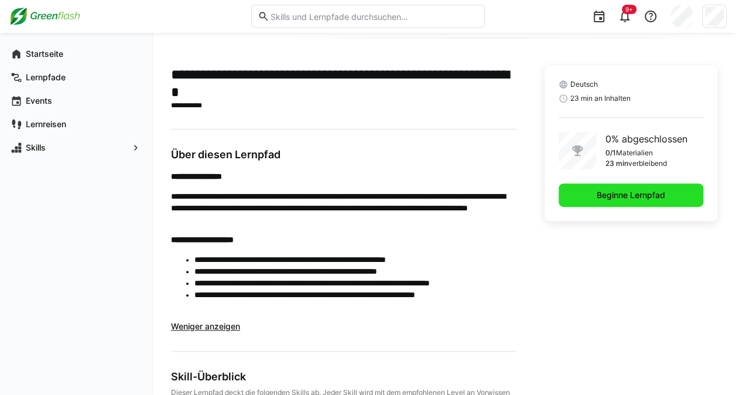
click at [582, 196] on span "Beginne Lernpfad" at bounding box center [630, 194] width 145 height 23
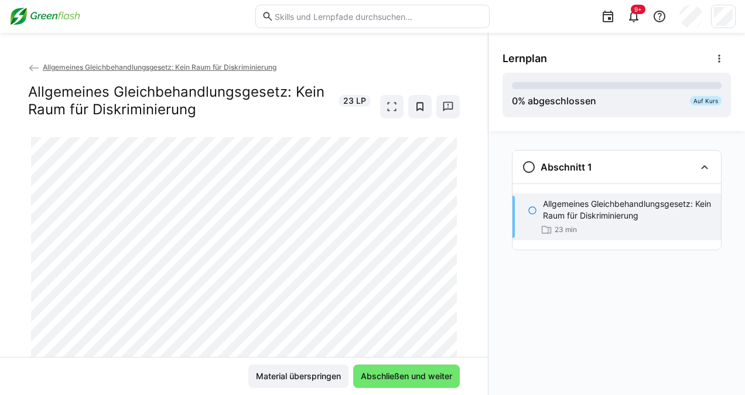
scroll to position [54, 0]
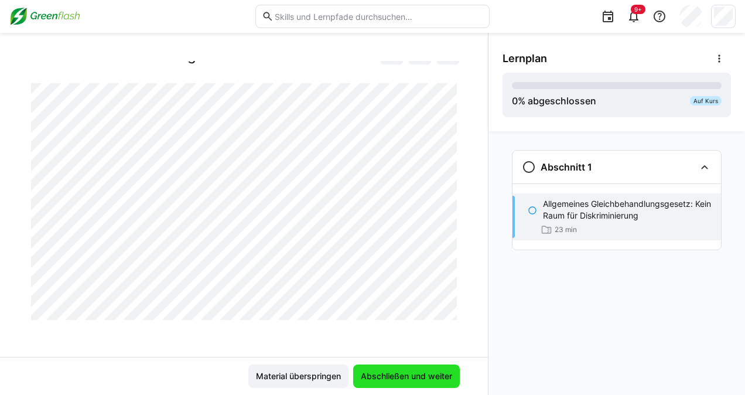
click at [358, 378] on span "Abschließen und weiter" at bounding box center [406, 375] width 107 height 23
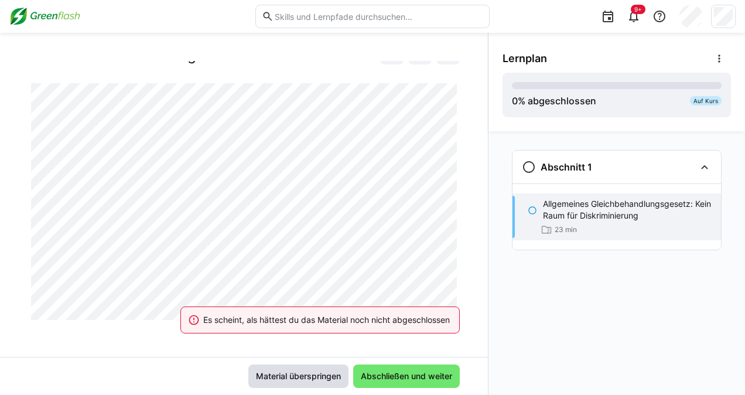
click at [306, 372] on span "Material überspringen" at bounding box center [298, 376] width 88 height 12
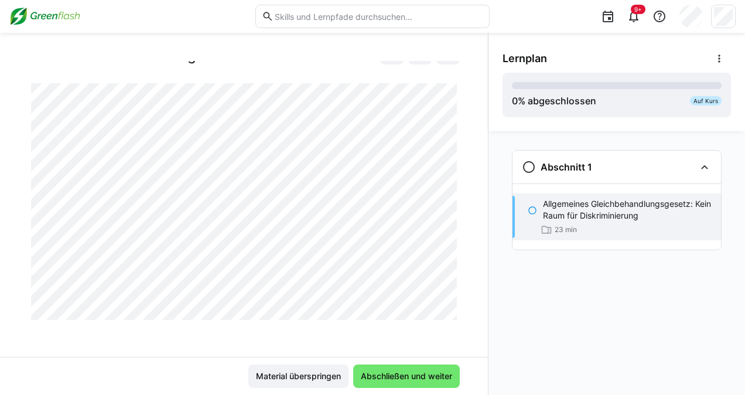
click at [456, 280] on div "Allgemeines Gleichbehandlungsgesetz: Kein Raum für Diskriminierung Allgemeines …" at bounding box center [244, 209] width 488 height 296
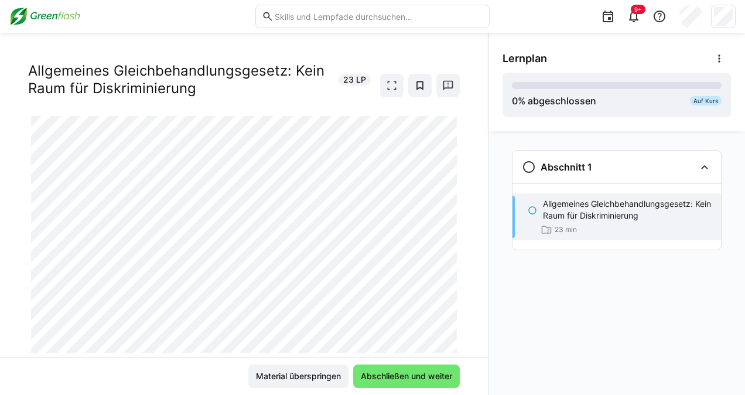
scroll to position [0, 0]
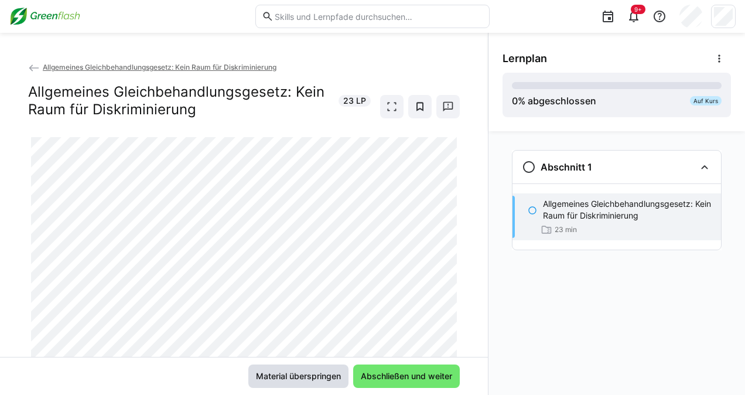
click at [308, 386] on span "Material überspringen" at bounding box center [298, 375] width 100 height 23
click at [570, 195] on div "Allgemeines Gleichbehandlungsgesetz: Kein Raum für Diskriminierung 23 min" at bounding box center [616, 216] width 208 height 47
click at [571, 201] on p "Allgemeines Gleichbehandlungsgesetz: Kein Raum für Diskriminierung" at bounding box center [627, 209] width 169 height 23
click at [718, 53] on eds-icon at bounding box center [719, 59] width 12 height 12
click at [684, 97] on span "Details ansehen" at bounding box center [689, 89] width 79 height 25
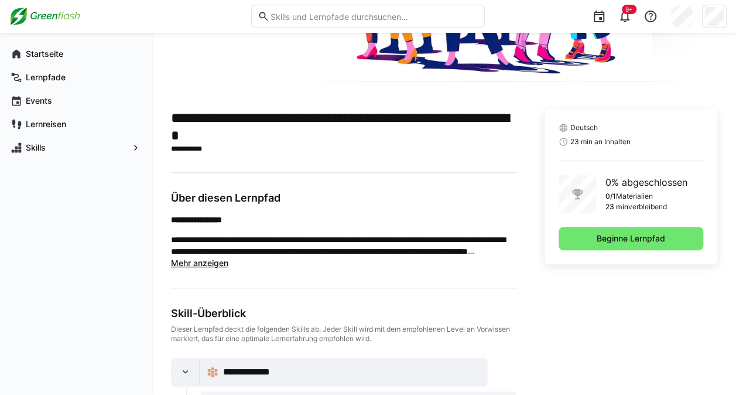
scroll to position [248, 0]
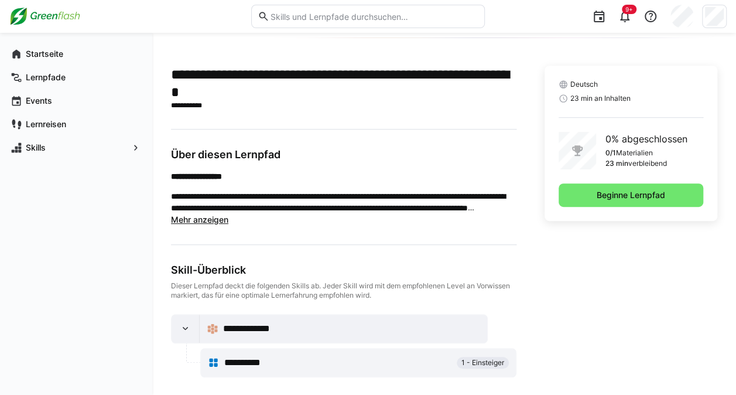
click at [245, 361] on span "**********" at bounding box center [250, 362] width 53 height 14
click at [259, 322] on span "**********" at bounding box center [254, 328] width 63 height 14
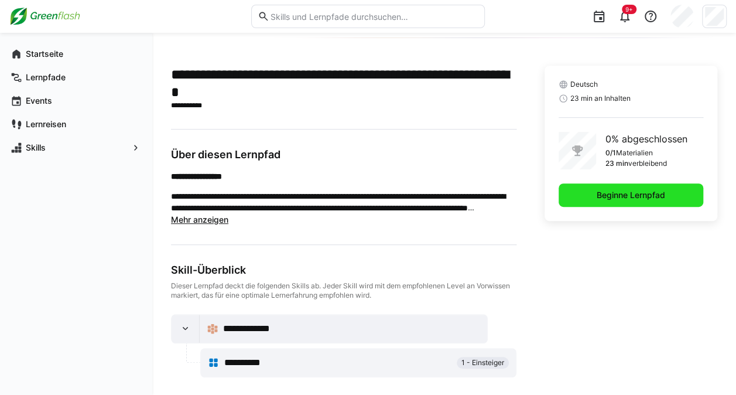
click at [626, 194] on span "Beginne Lernpfad" at bounding box center [631, 195] width 72 height 12
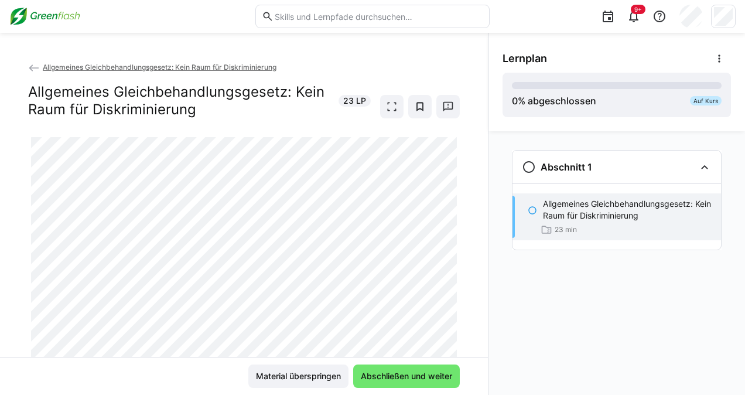
drag, startPoint x: 582, startPoint y: 394, endPoint x: 578, endPoint y: 407, distance: 14.3
click at [578, 394] on html "9+ Allgemeines Gleichbehandlungsgesetz: Kein Raum für Diskriminierung Allgemein…" at bounding box center [372, 197] width 745 height 395
click at [481, 354] on div "Allgemeines Gleichbehandlungsgesetz: Kein Raum für Diskriminierung Allgemeines …" at bounding box center [244, 209] width 488 height 296
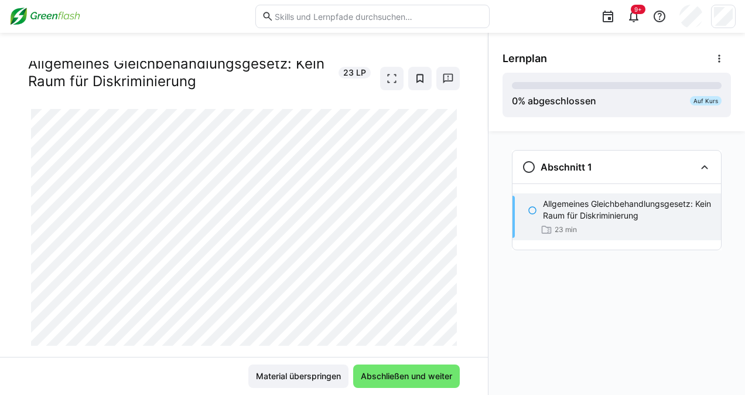
scroll to position [54, 0]
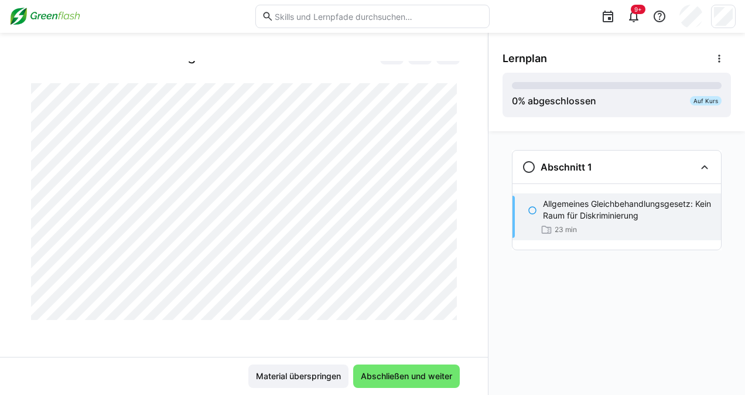
click at [449, 311] on div at bounding box center [460, 306] width 28 height 25
click at [450, 310] on div at bounding box center [460, 306] width 28 height 25
click at [381, 374] on span "Abschließen und weiter" at bounding box center [406, 376] width 95 height 12
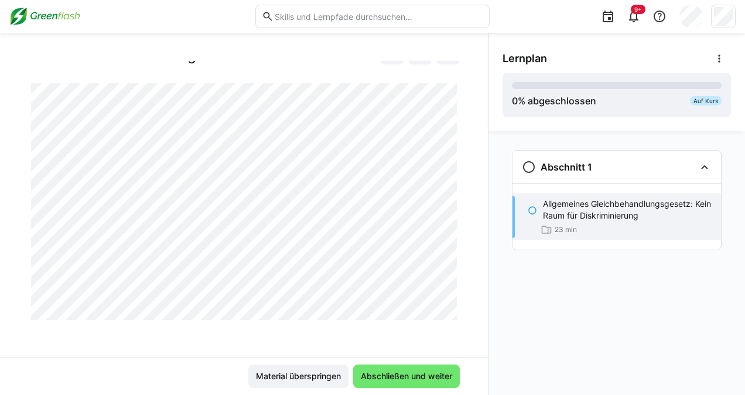
click at [450, 308] on div at bounding box center [460, 306] width 28 height 25
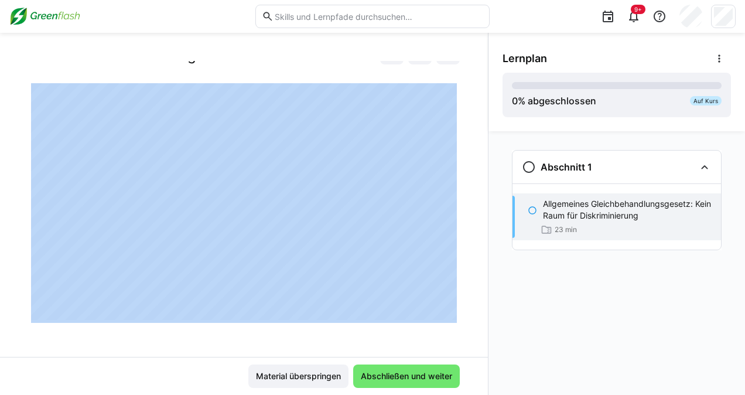
drag, startPoint x: 448, startPoint y: 297, endPoint x: 463, endPoint y: 230, distance: 68.9
click at [463, 230] on app-classroom-main-layout "Allgemeines Gleichbehandlungsgesetz: Kein Raum für Diskriminierung Allgemeines …" at bounding box center [244, 228] width 488 height 334
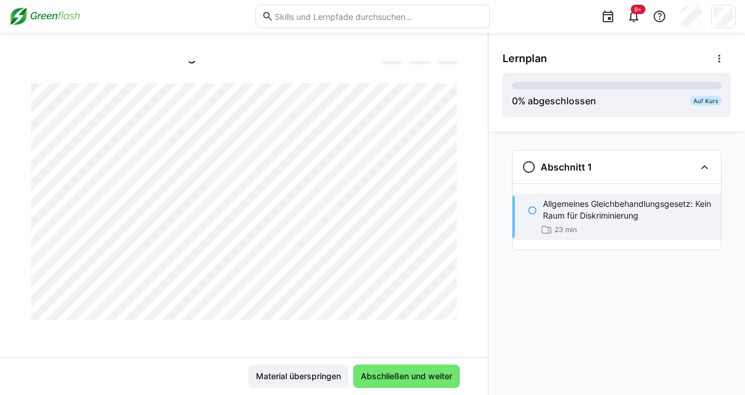
click at [451, 311] on div at bounding box center [460, 306] width 28 height 25
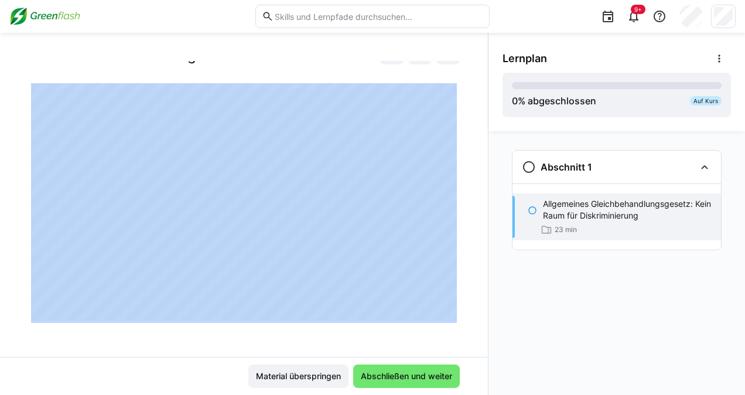
click at [451, 311] on div at bounding box center [460, 306] width 28 height 25
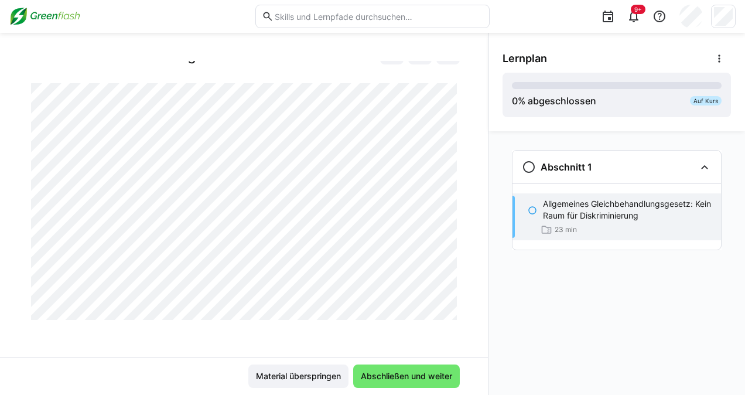
click at [451, 311] on div at bounding box center [460, 306] width 28 height 25
click at [400, 375] on span "Abschließen und weiter" at bounding box center [406, 376] width 95 height 12
click at [529, 211] on eds-icon at bounding box center [531, 209] width 9 height 9
click at [535, 211] on eds-icon at bounding box center [531, 209] width 9 height 9
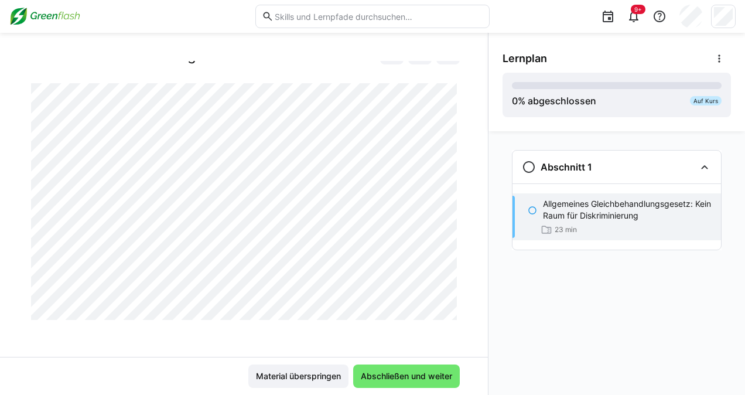
click at [491, 169] on div "Abschnitt 1 Allgemeines Gleichbehandlungsgesetz: Kein Raum für Diskriminierung …" at bounding box center [616, 262] width 256 height 263
click at [452, 311] on div at bounding box center [460, 306] width 28 height 25
click at [450, 312] on div at bounding box center [460, 306] width 28 height 25
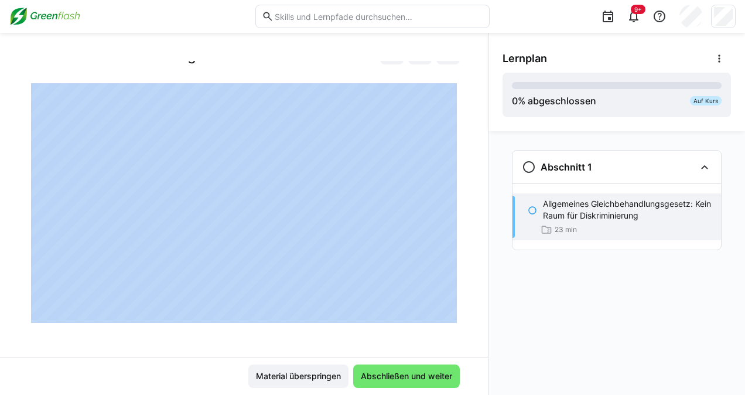
click at [450, 312] on div at bounding box center [460, 306] width 28 height 25
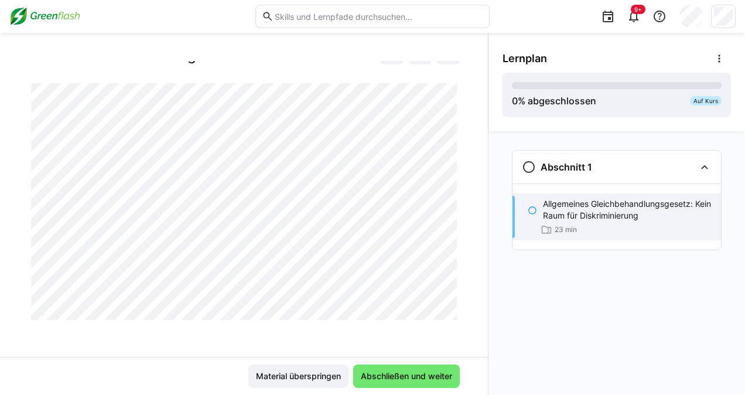
click at [450, 312] on div at bounding box center [460, 306] width 28 height 25
click at [448, 312] on div at bounding box center [460, 306] width 28 height 25
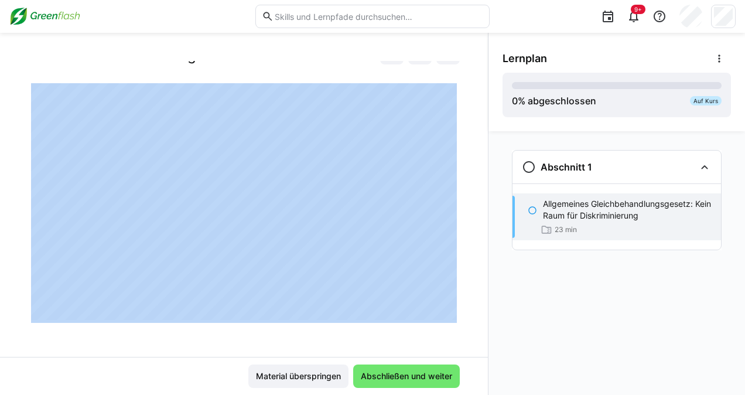
drag, startPoint x: 448, startPoint y: 312, endPoint x: 451, endPoint y: 301, distance: 11.5
click at [451, 301] on div at bounding box center [460, 306] width 28 height 25
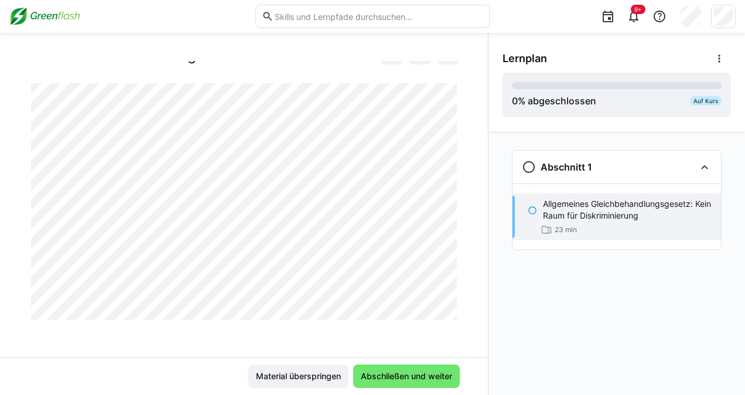
click at [451, 301] on div at bounding box center [460, 306] width 28 height 25
click at [447, 314] on div at bounding box center [460, 306] width 28 height 25
click at [448, 310] on div at bounding box center [460, 306] width 28 height 25
click at [448, 297] on div at bounding box center [460, 306] width 28 height 25
drag, startPoint x: 450, startPoint y: 296, endPoint x: 447, endPoint y: 313, distance: 17.1
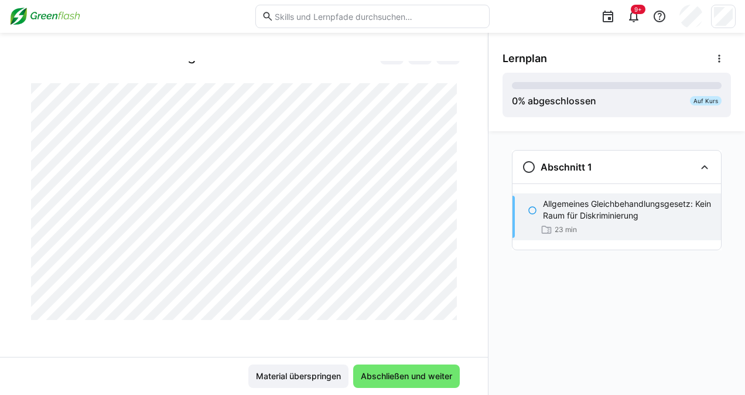
click at [447, 313] on div at bounding box center [460, 306] width 28 height 25
click at [451, 310] on div at bounding box center [460, 306] width 28 height 25
drag, startPoint x: 450, startPoint y: 296, endPoint x: 448, endPoint y: 304, distance: 9.0
click at [448, 304] on div at bounding box center [460, 306] width 28 height 25
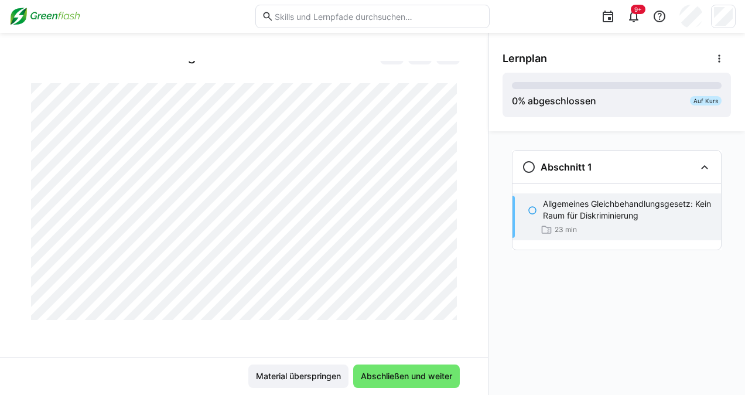
click at [448, 304] on div at bounding box center [460, 306] width 28 height 25
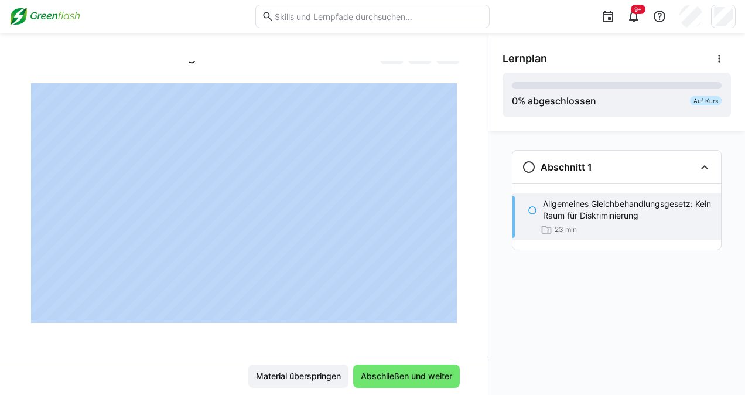
click at [448, 304] on div at bounding box center [460, 306] width 28 height 25
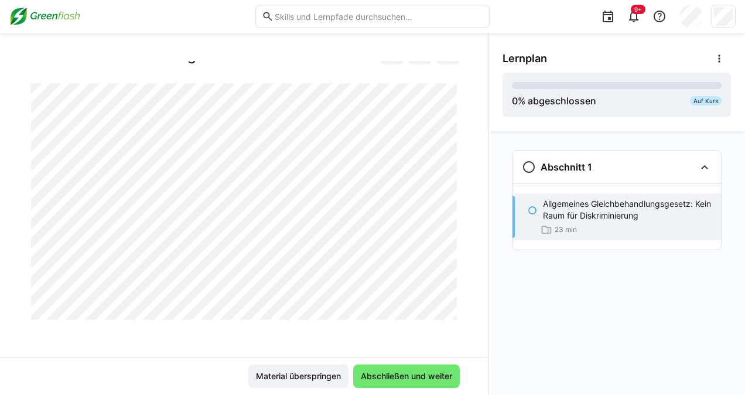
click at [448, 304] on div at bounding box center [460, 306] width 28 height 25
click at [451, 303] on div at bounding box center [460, 306] width 28 height 25
drag, startPoint x: 451, startPoint y: 303, endPoint x: 451, endPoint y: 295, distance: 8.2
click at [451, 295] on div at bounding box center [460, 306] width 28 height 25
click at [450, 300] on div at bounding box center [460, 306] width 28 height 25
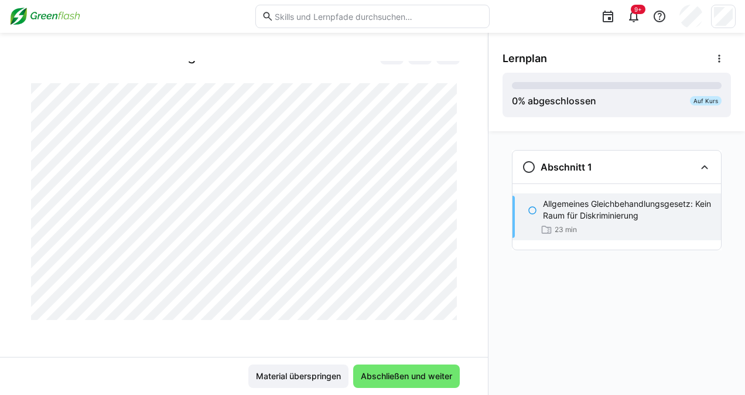
click at [450, 314] on div at bounding box center [460, 306] width 28 height 25
click at [447, 301] on div at bounding box center [460, 306] width 28 height 25
click at [446, 297] on div at bounding box center [460, 306] width 28 height 25
click at [447, 311] on div at bounding box center [460, 306] width 28 height 25
click at [451, 313] on div at bounding box center [460, 306] width 28 height 25
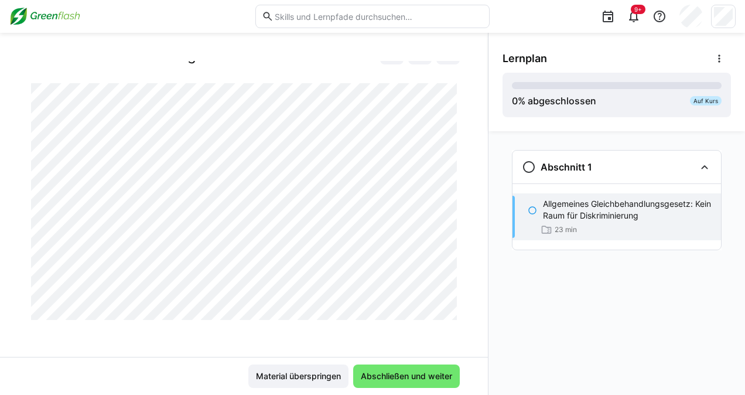
click at [451, 304] on div at bounding box center [460, 306] width 28 height 25
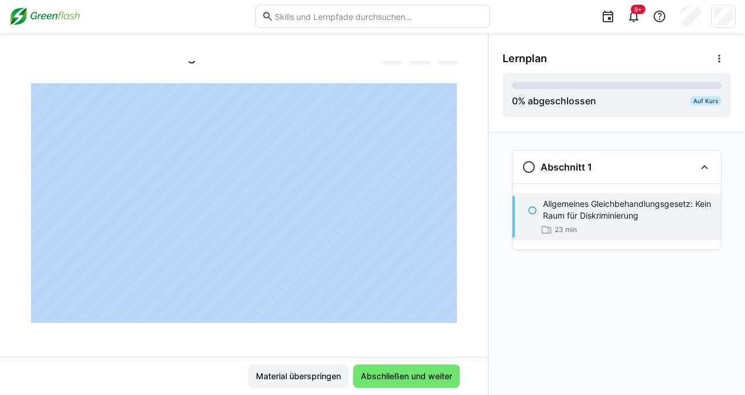
click at [451, 304] on div at bounding box center [460, 306] width 28 height 25
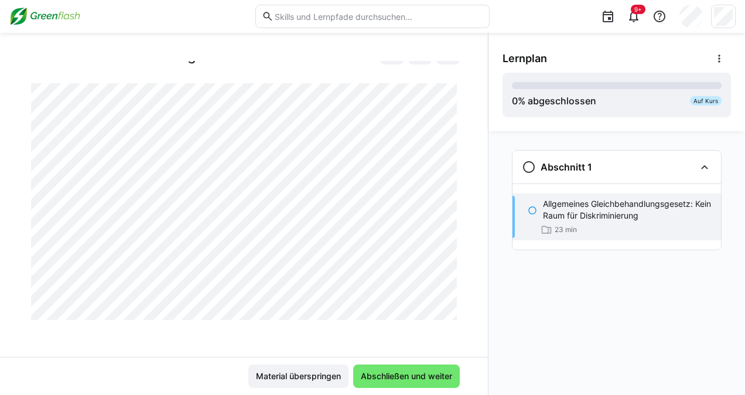
drag, startPoint x: 450, startPoint y: 295, endPoint x: 448, endPoint y: 307, distance: 11.8
click at [448, 307] on div at bounding box center [460, 306] width 28 height 25
drag, startPoint x: 448, startPoint y: 300, endPoint x: 447, endPoint y: 314, distance: 14.7
click at [447, 314] on div at bounding box center [460, 306] width 28 height 25
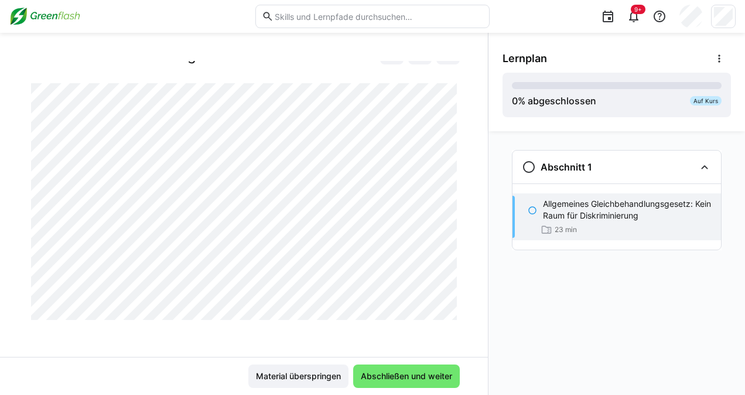
drag, startPoint x: 447, startPoint y: 299, endPoint x: 453, endPoint y: 309, distance: 11.3
click at [453, 309] on div at bounding box center [460, 306] width 28 height 25
click at [453, 308] on div at bounding box center [460, 306] width 28 height 25
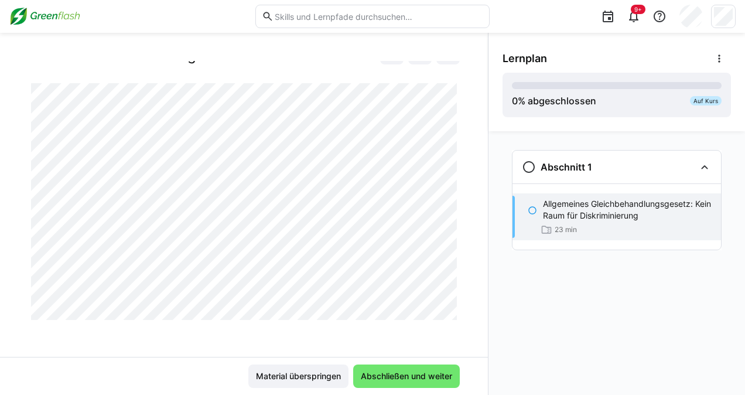
click at [457, 219] on div "Allgemeines Gleichbehandlungsgesetz: Kein Raum für Diskriminierung Allgemeines …" at bounding box center [244, 209] width 488 height 296
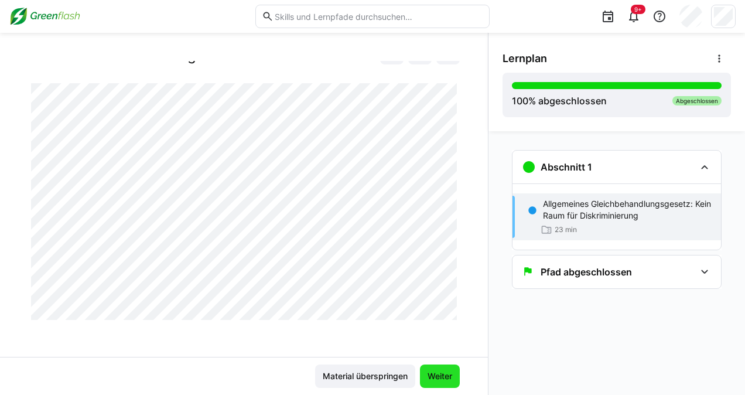
click at [443, 368] on span "Weiter" at bounding box center [440, 375] width 40 height 23
click at [434, 376] on span "Weiter" at bounding box center [440, 376] width 28 height 12
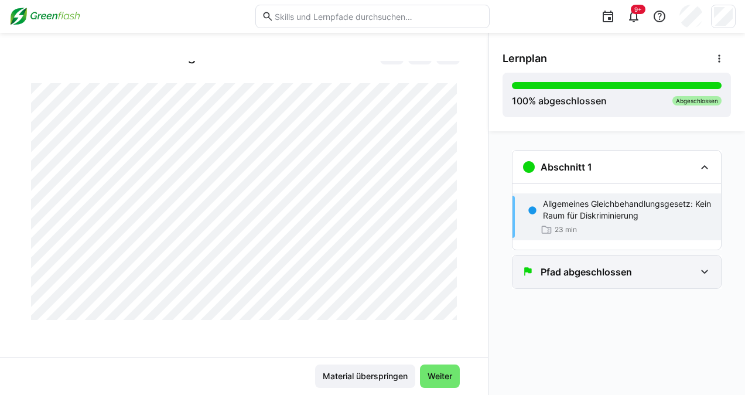
click at [686, 282] on div "Pfad abgeschlossen" at bounding box center [616, 271] width 208 height 33
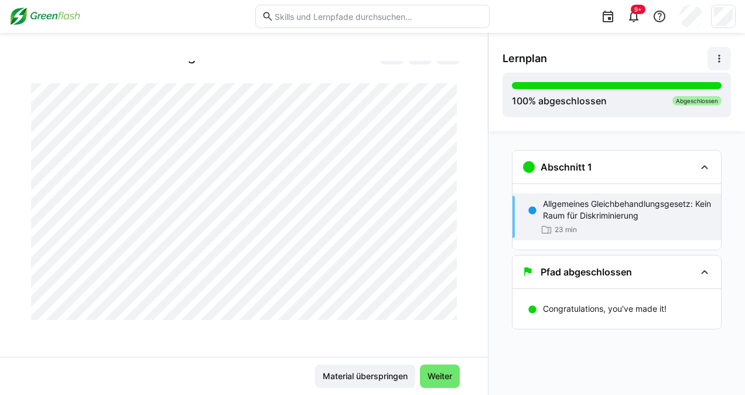
click at [718, 64] on eds-icon at bounding box center [719, 59] width 12 height 12
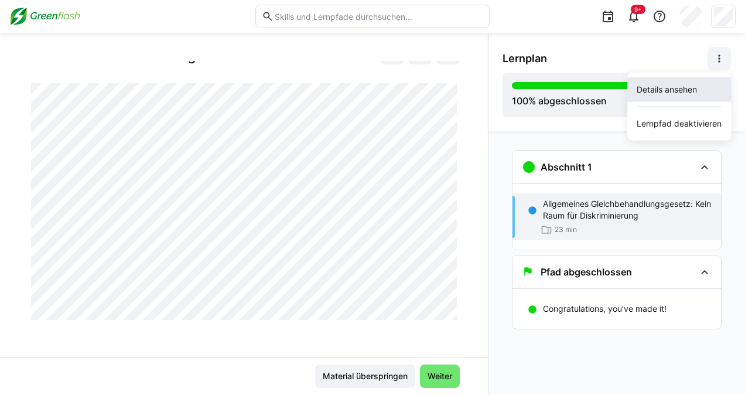
click at [659, 88] on div "Details ansehen" at bounding box center [678, 90] width 85 height 12
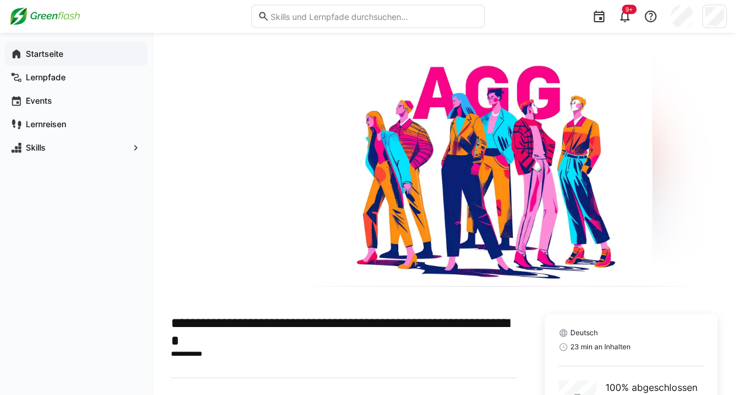
click at [0, 0] on app-navigation-label "Startseite" at bounding box center [0, 0] width 0 height 0
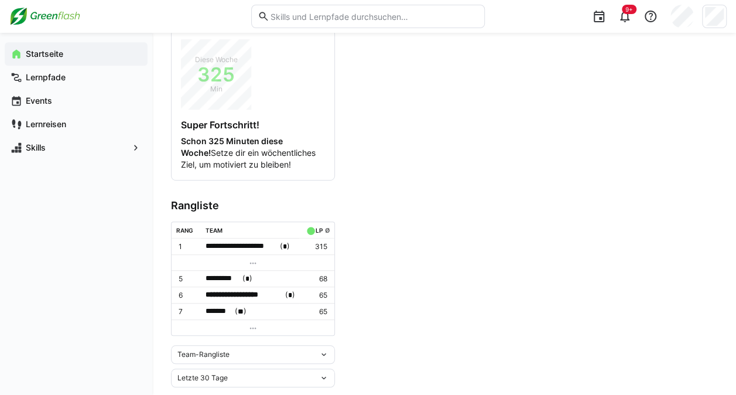
scroll to position [283, 0]
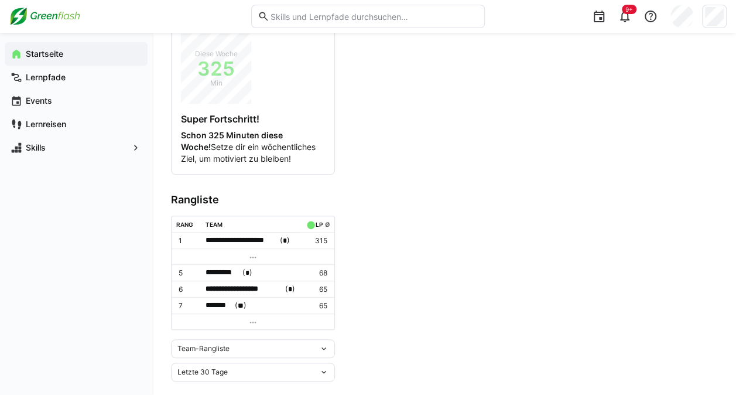
click at [323, 344] on eds-icon at bounding box center [323, 348] width 9 height 9
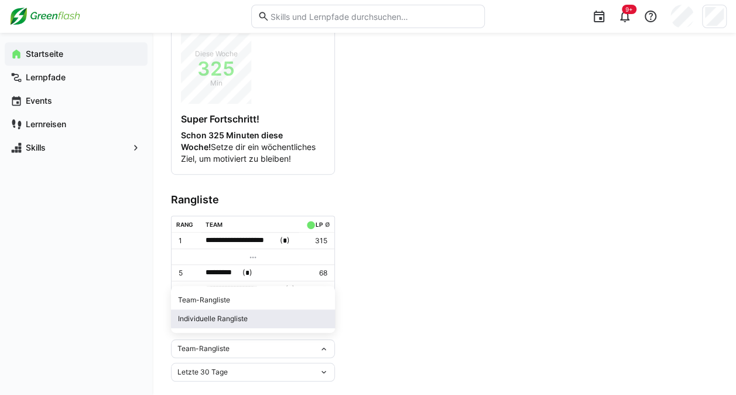
click at [242, 317] on div "Individuelle Rangliste" at bounding box center [253, 318] width 150 height 9
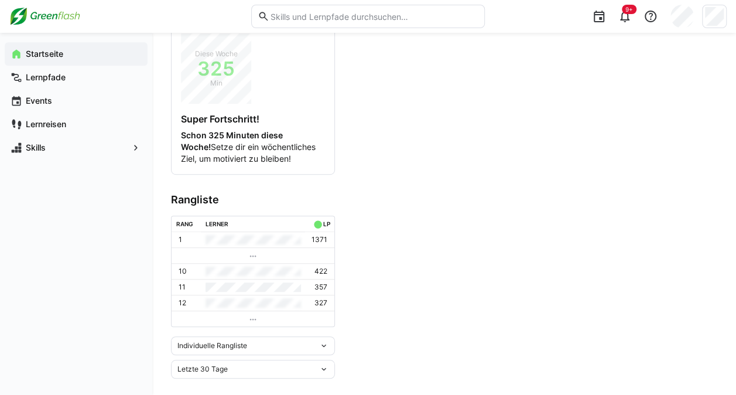
click at [327, 364] on eds-icon at bounding box center [323, 368] width 9 height 9
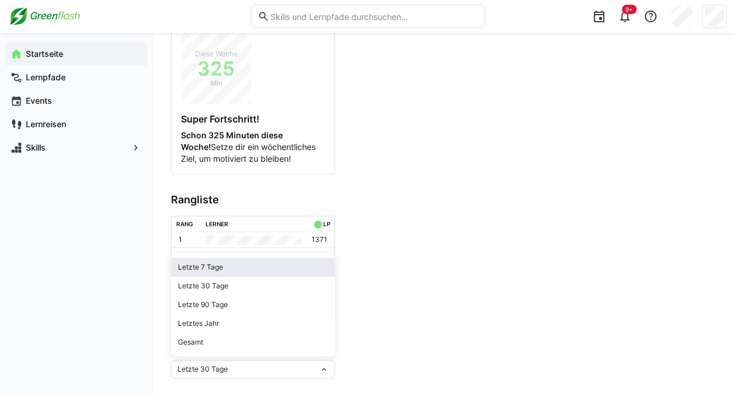
click at [255, 265] on div "Letzte 7 Tage" at bounding box center [253, 266] width 150 height 9
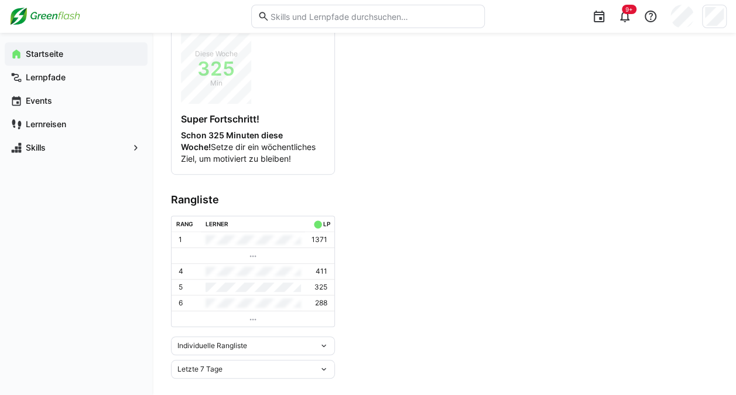
click at [328, 368] on eds-icon at bounding box center [323, 368] width 9 height 9
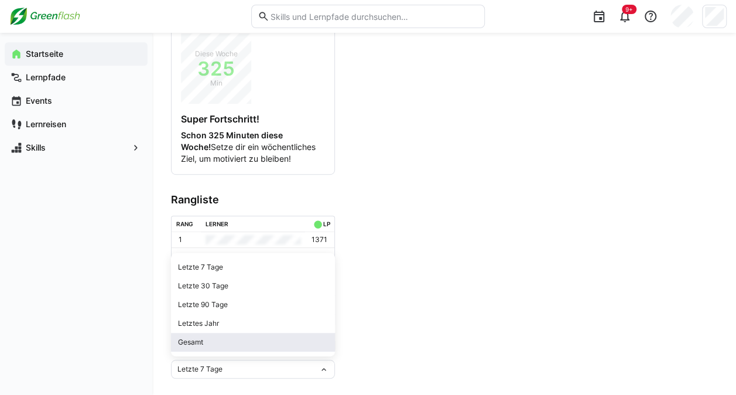
click at [273, 347] on span "Gesamt" at bounding box center [253, 342] width 164 height 19
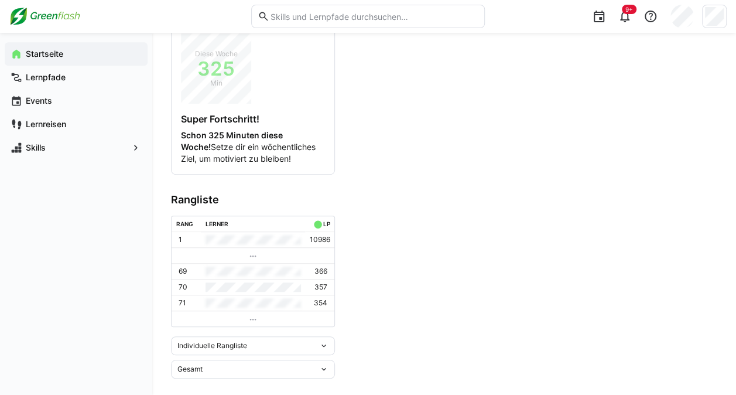
click at [324, 366] on eds-icon at bounding box center [323, 368] width 9 height 9
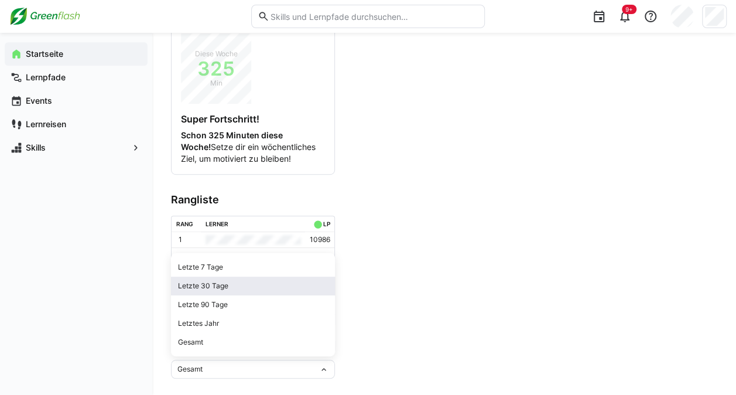
click at [213, 285] on div "Letzte 30 Tage" at bounding box center [253, 285] width 150 height 9
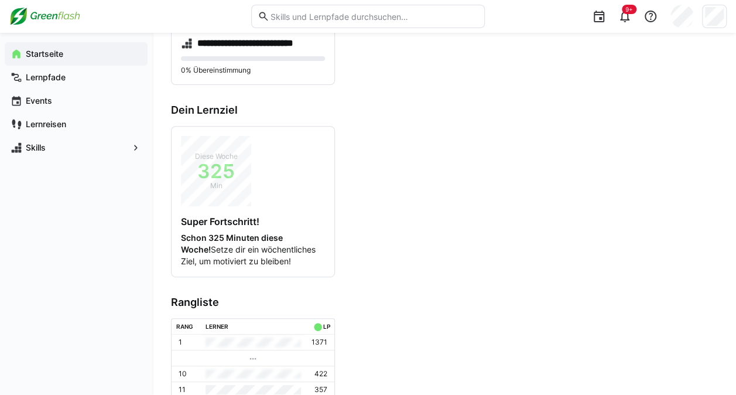
scroll to position [0, 0]
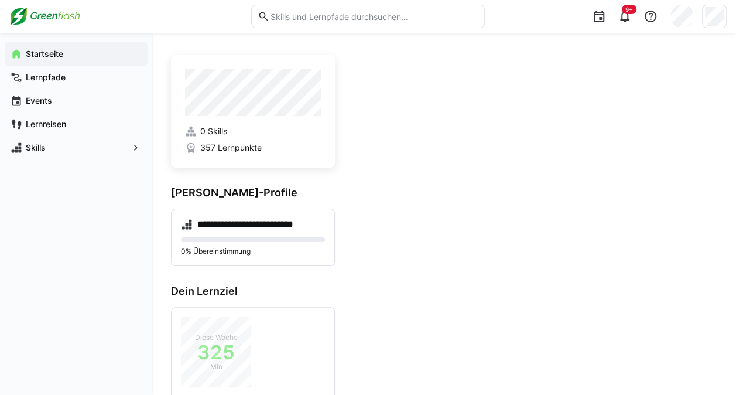
click at [0, 0] on app-navigation-label "Startseite" at bounding box center [0, 0] width 0 height 0
click at [0, 0] on app-navigation-label "Lernpfade" at bounding box center [0, 0] width 0 height 0
